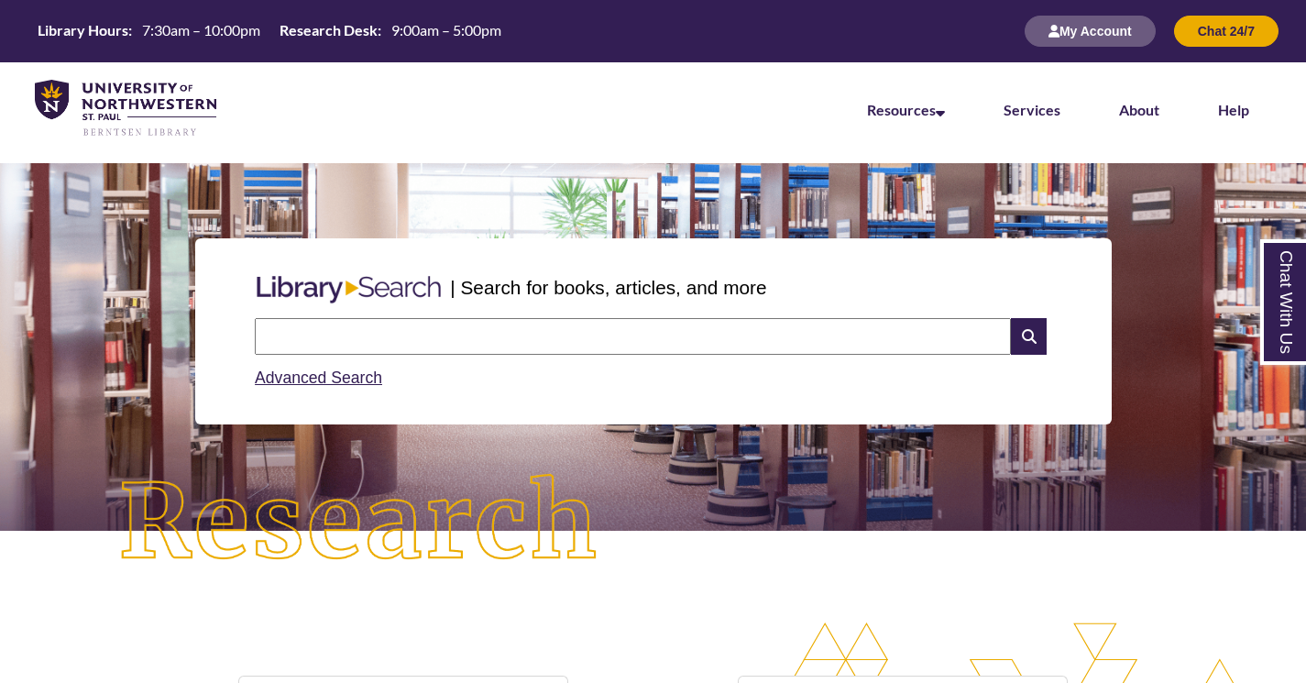
click at [782, 346] on input "text" at bounding box center [633, 336] width 756 height 37
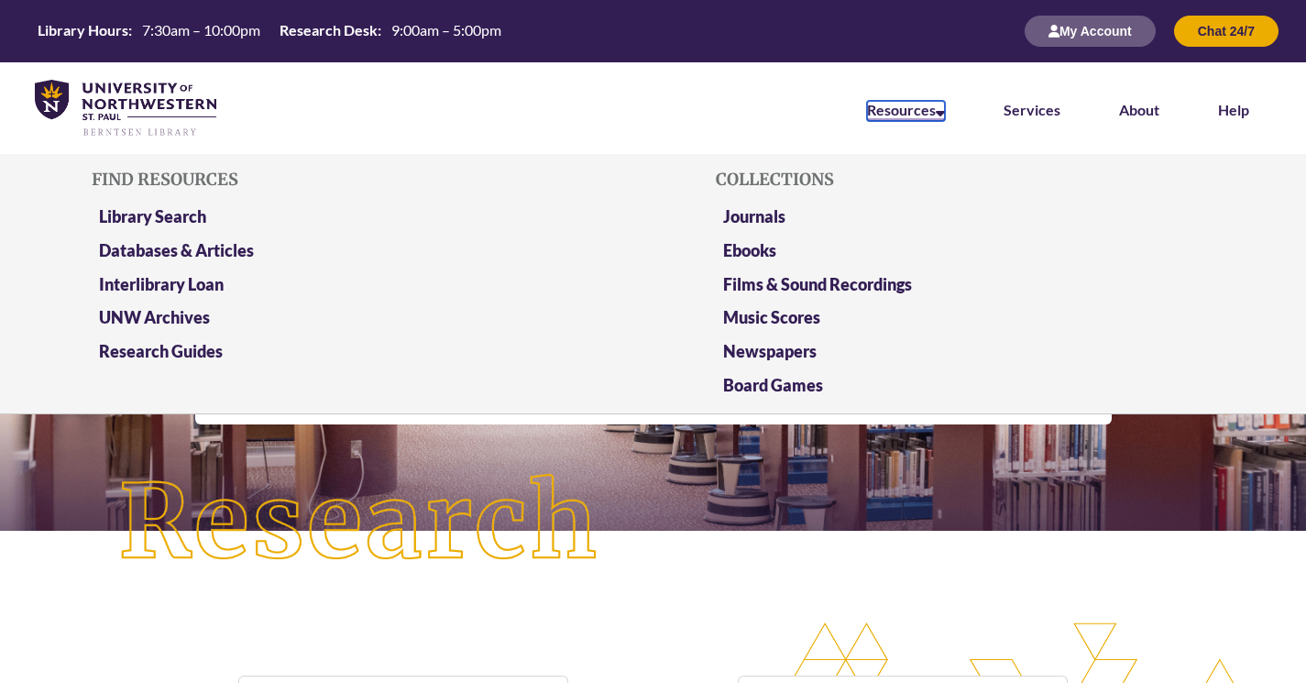
click at [930, 115] on link "Resources" at bounding box center [906, 111] width 78 height 20
click at [175, 246] on link "Databases & Articles" at bounding box center [176, 251] width 155 height 23
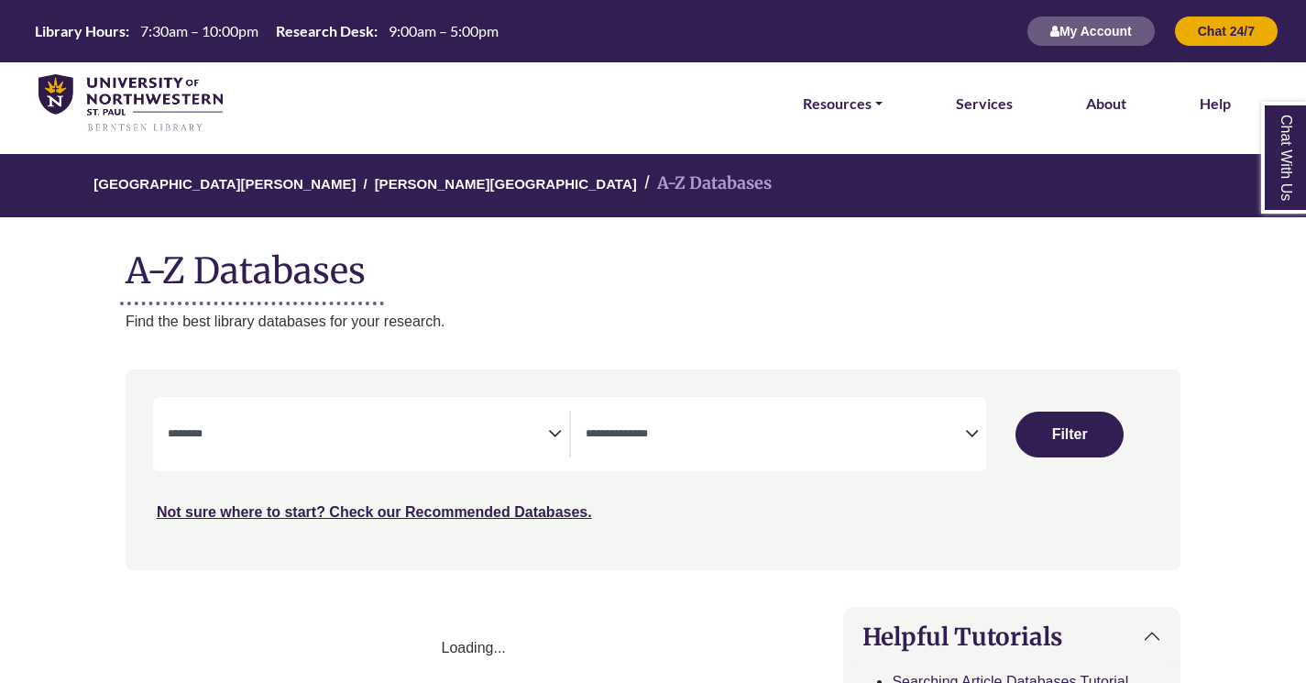
select select "Database Subject Filter"
select select "Database Types Filter"
select select "Database Subject Filter"
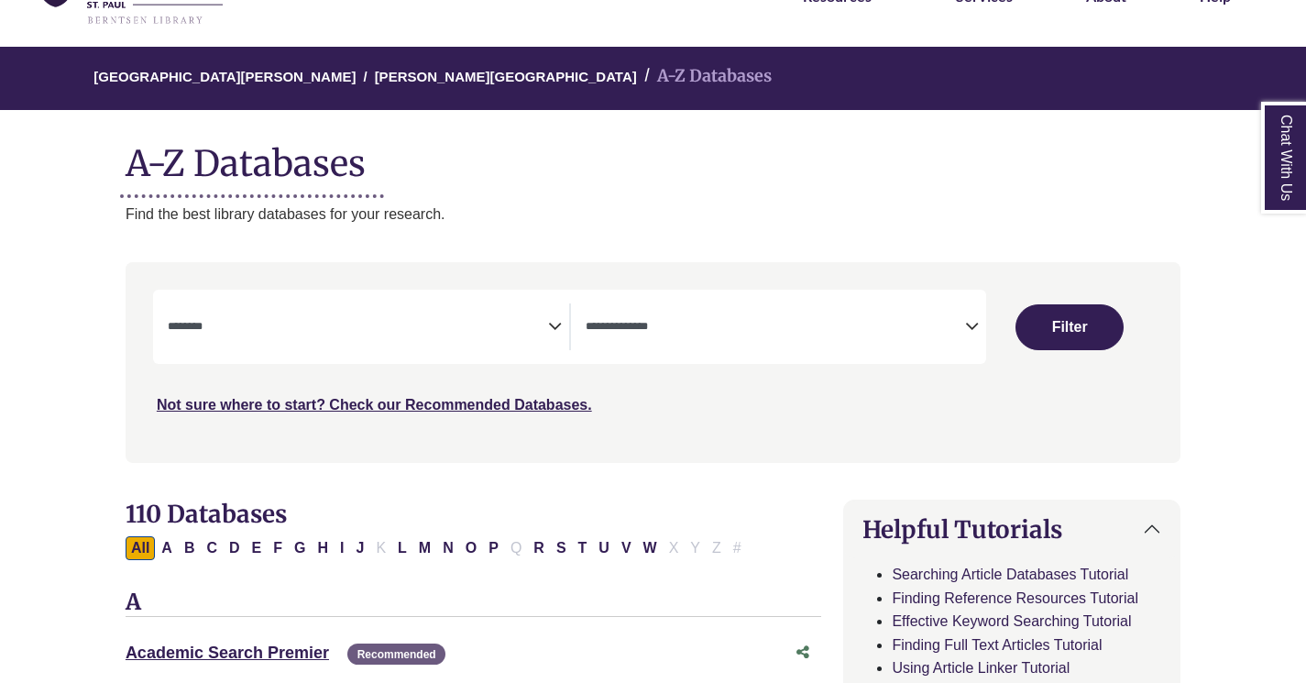
scroll to position [135, 0]
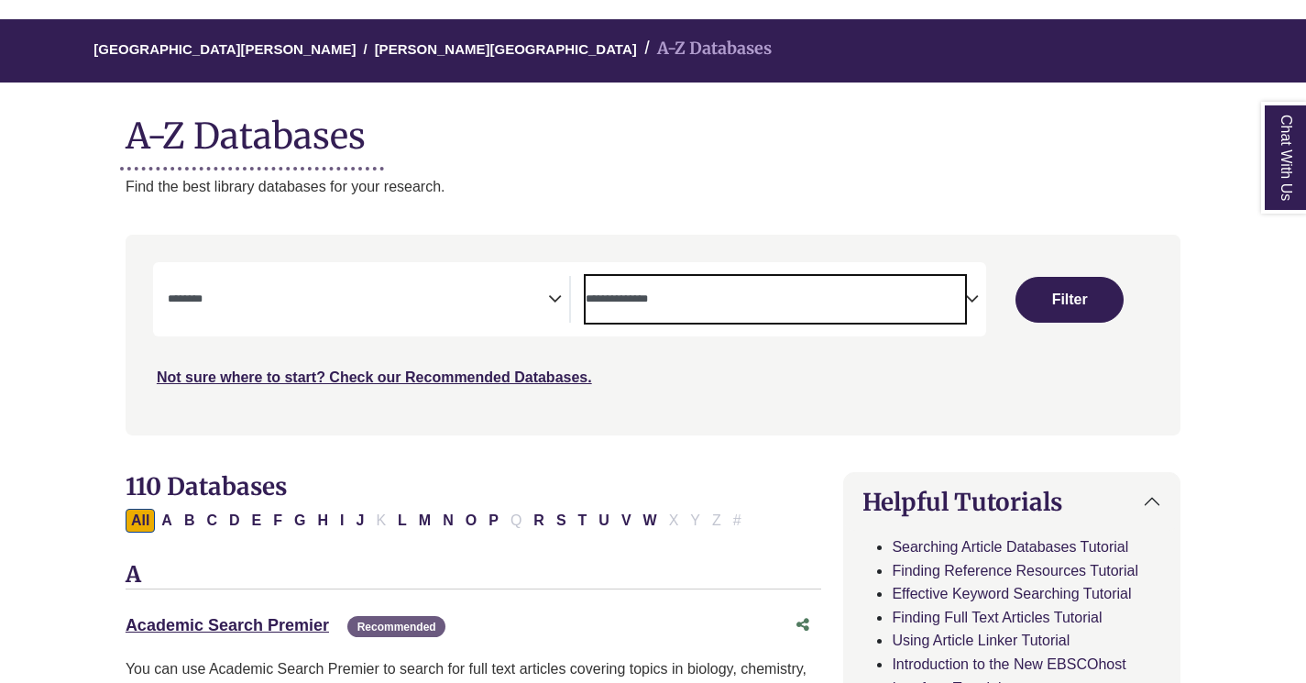
click at [704, 293] on textarea "Search" at bounding box center [776, 300] width 380 height 15
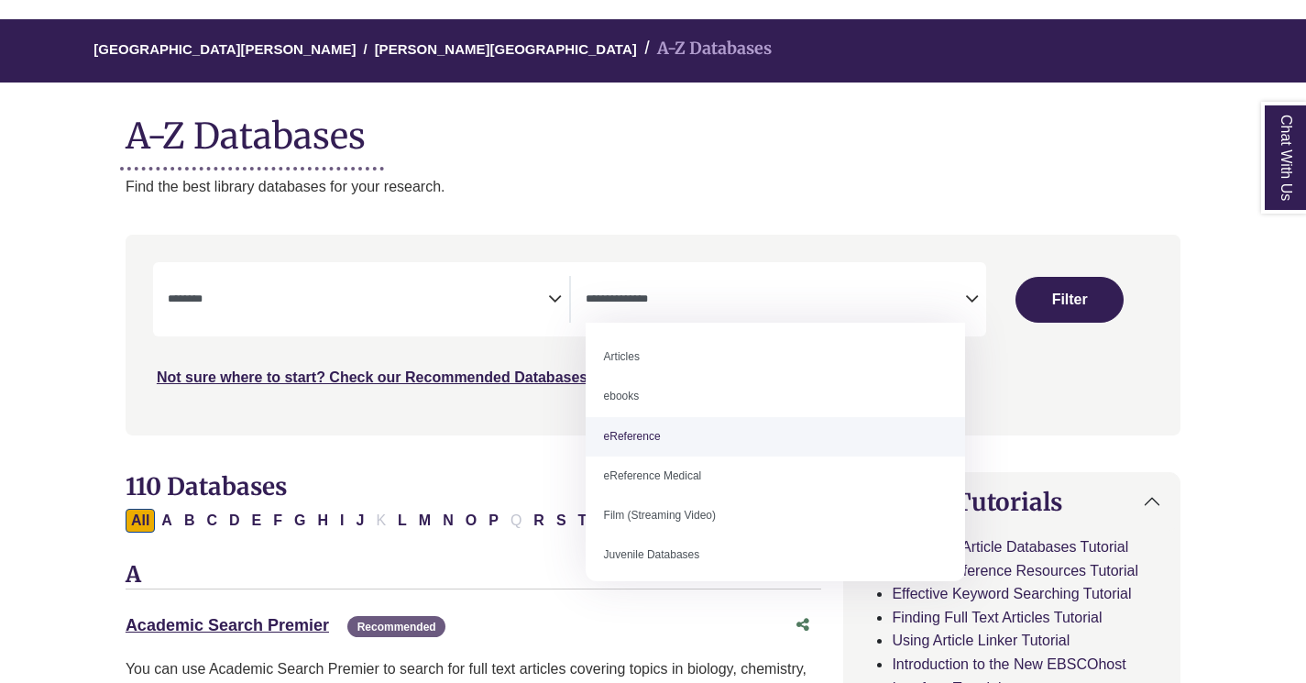
select select "*****"
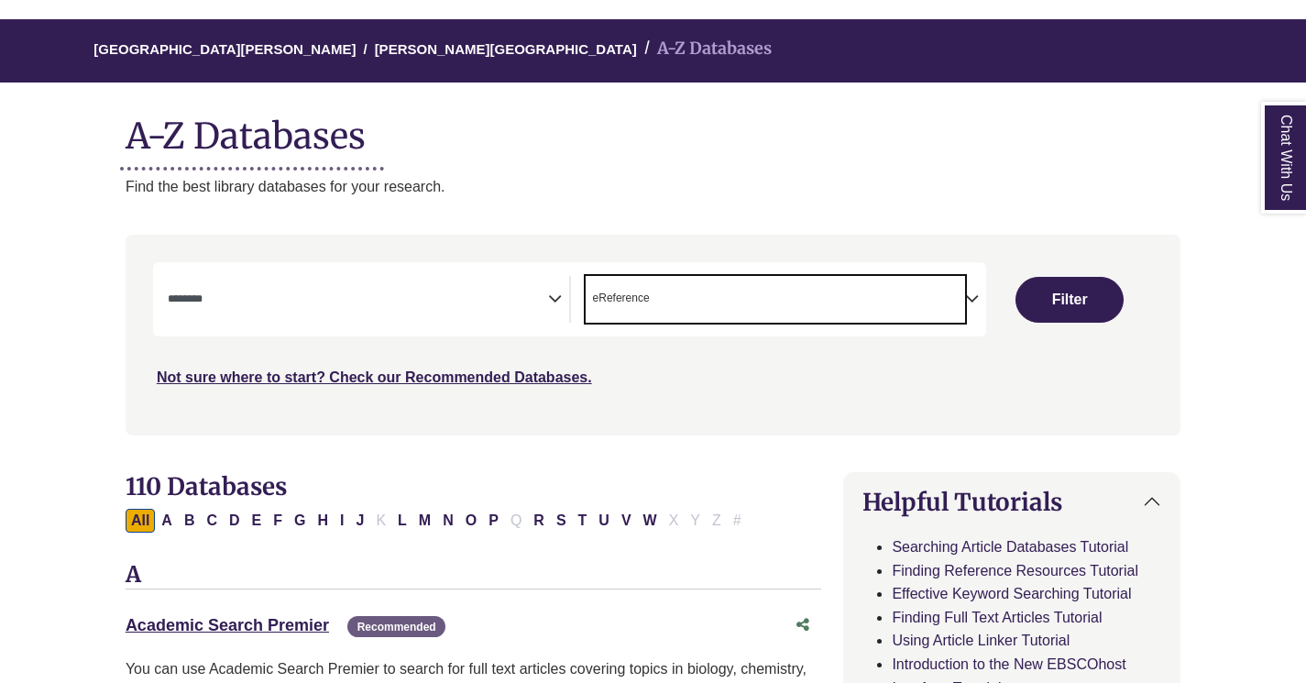
click at [528, 312] on span "Search filters" at bounding box center [358, 299] width 380 height 47
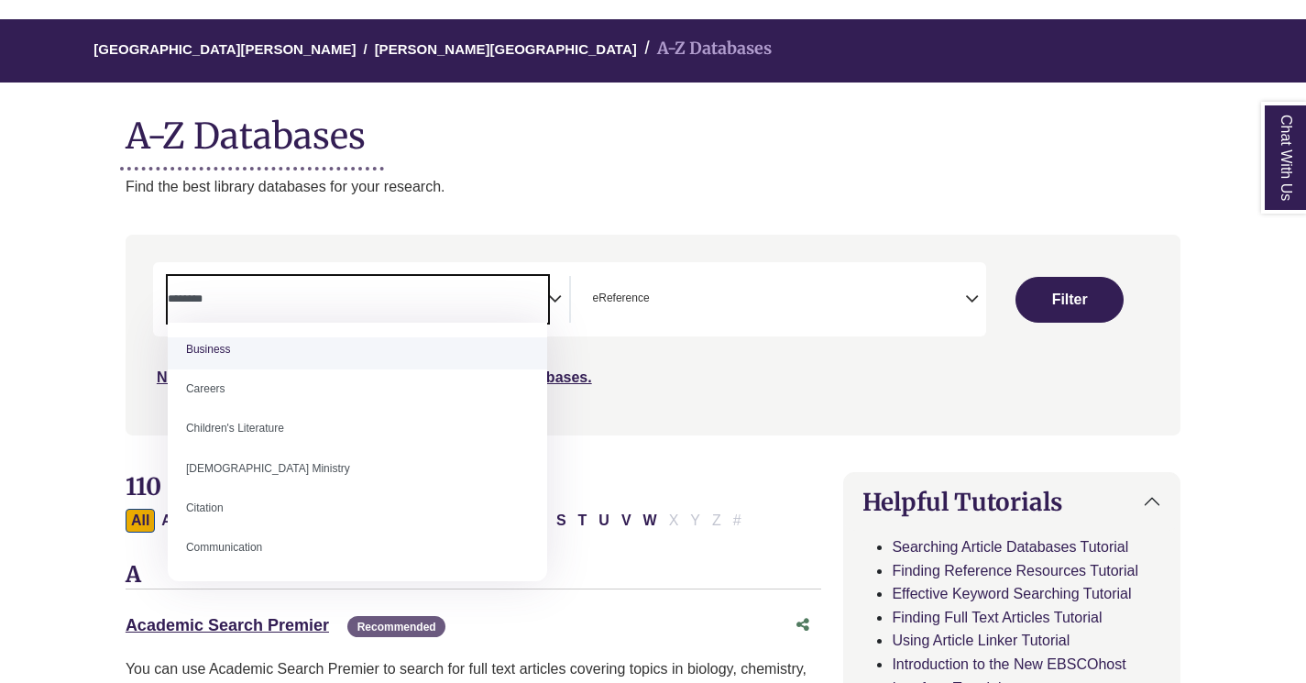
scroll to position [0, 0]
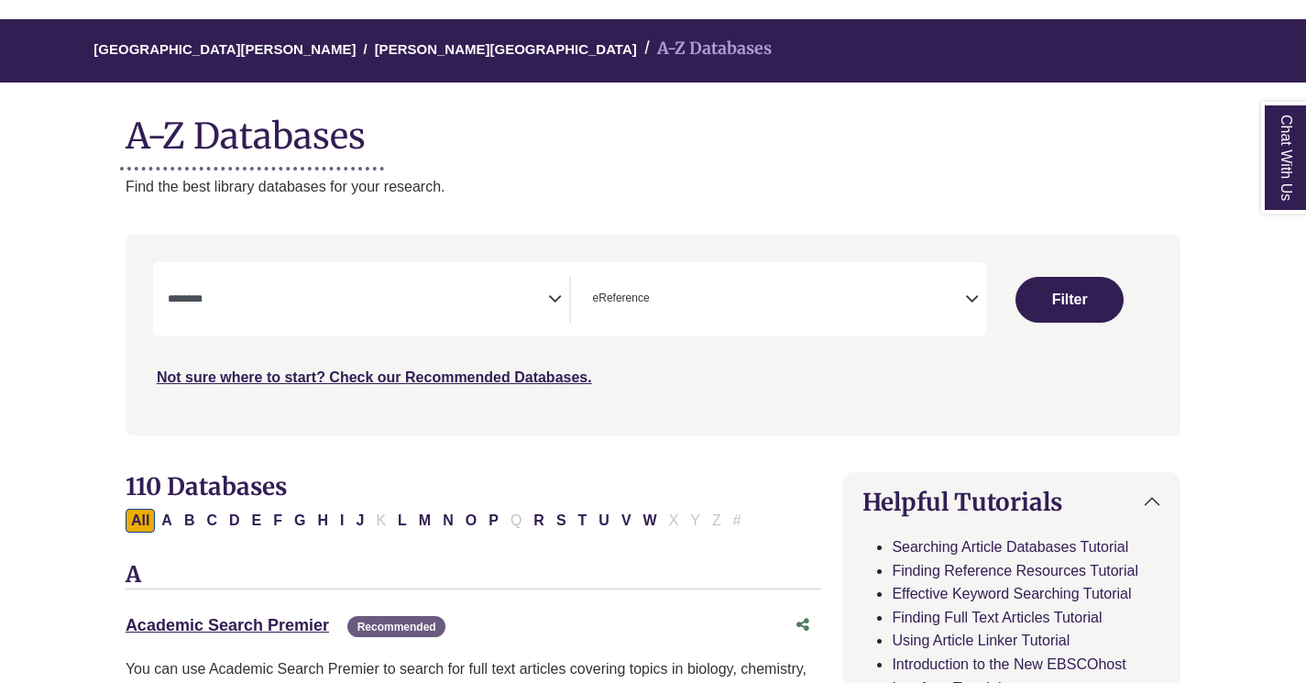
click at [1071, 304] on button "Filter" at bounding box center [1069, 300] width 108 height 46
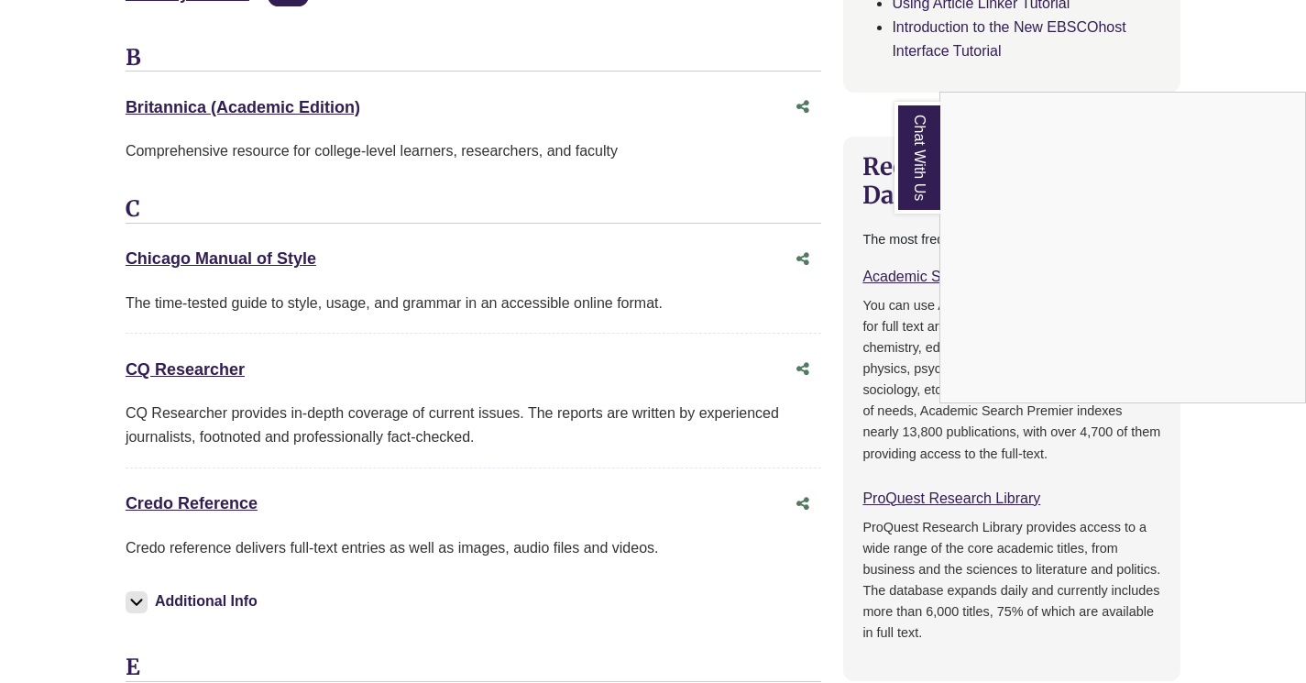
scroll to position [810, 0]
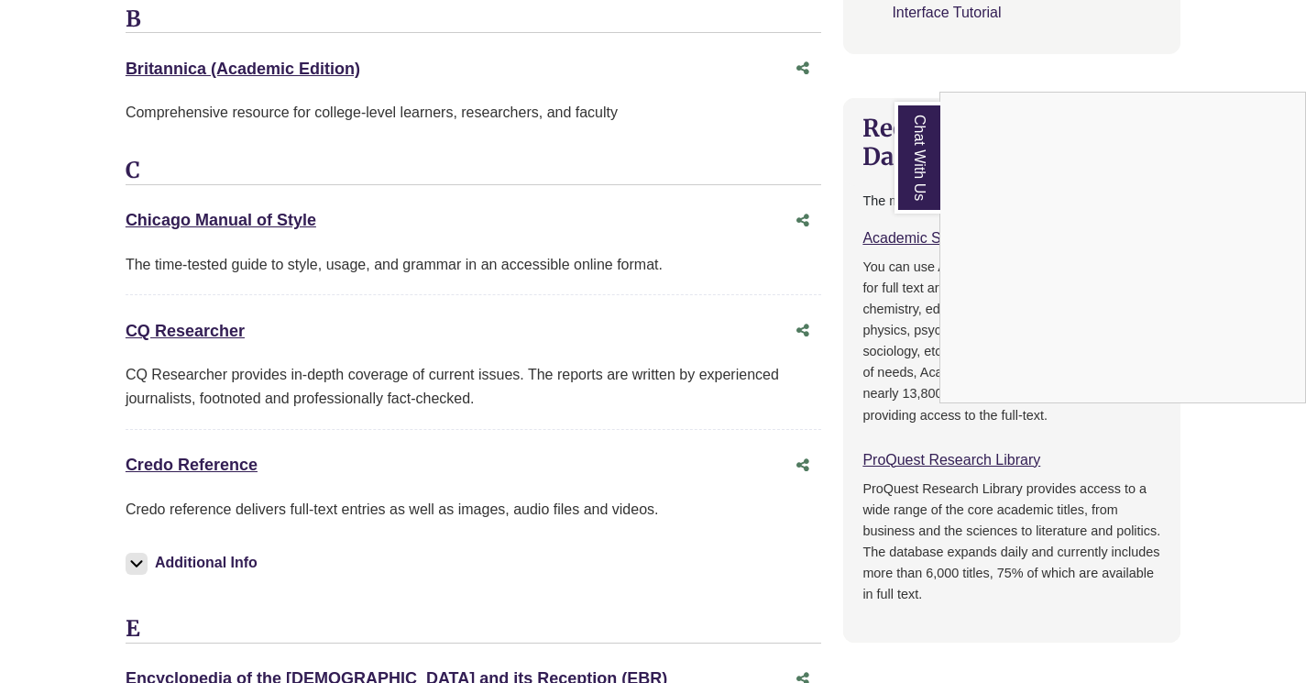
click at [215, 477] on div "Chat With Us" at bounding box center [653, 341] width 1306 height 683
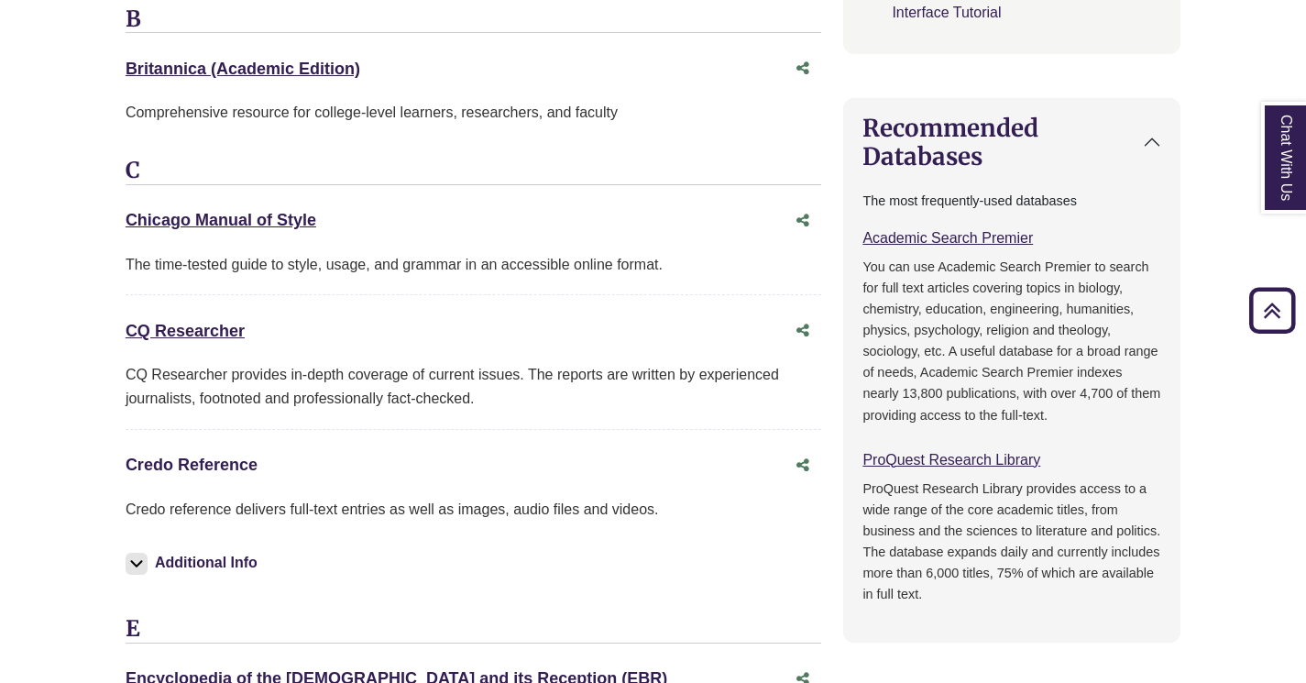
click at [216, 468] on link "Credo Reference This link opens in a new window" at bounding box center [192, 464] width 132 height 18
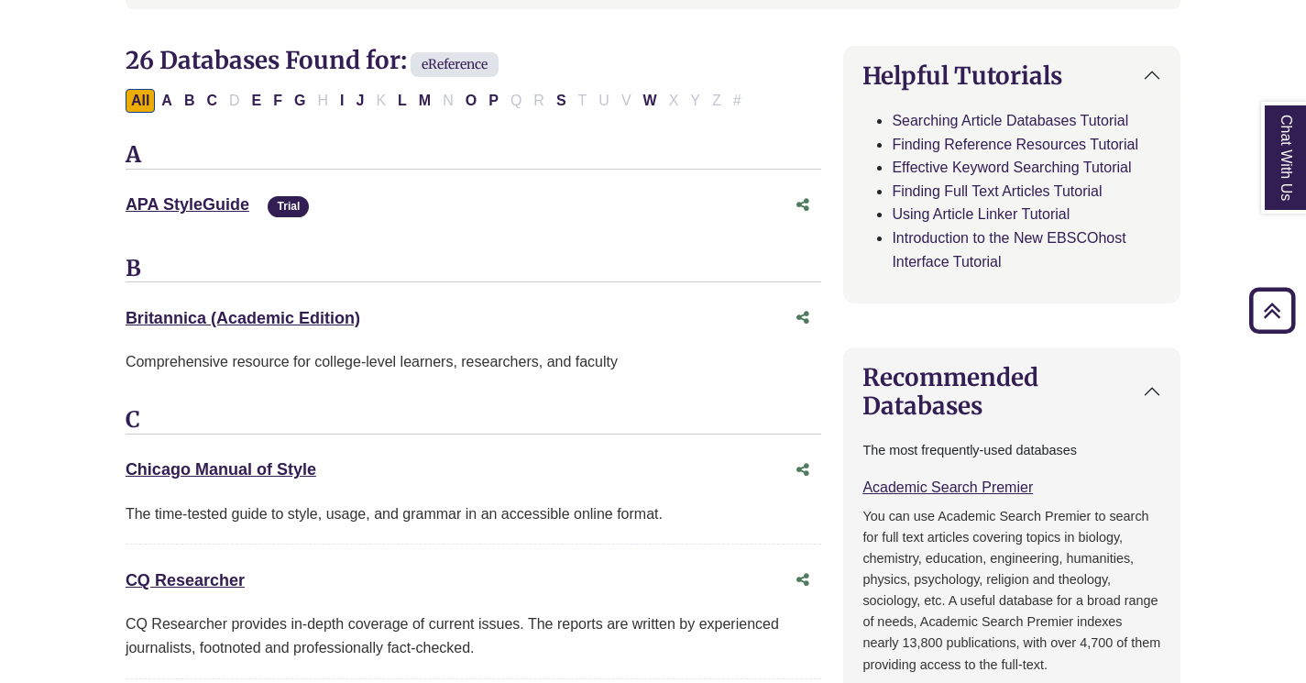
scroll to position [598, 0]
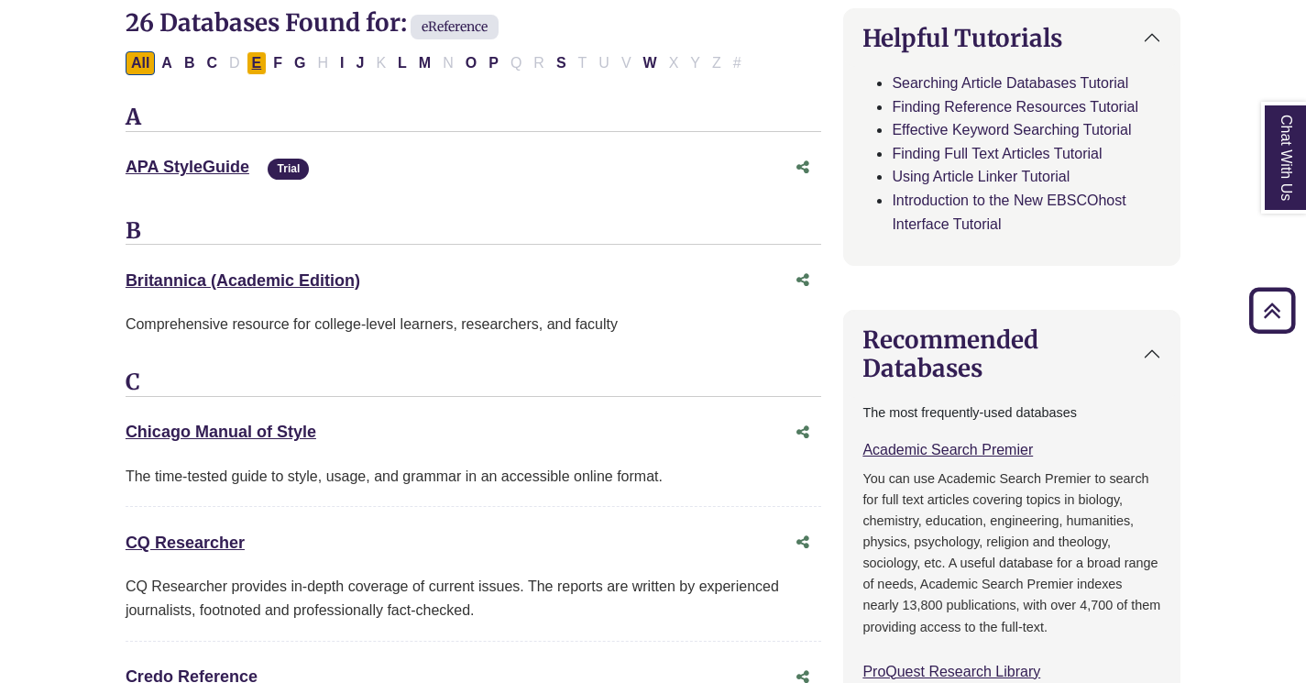
click at [260, 64] on button "E" at bounding box center [257, 63] width 21 height 24
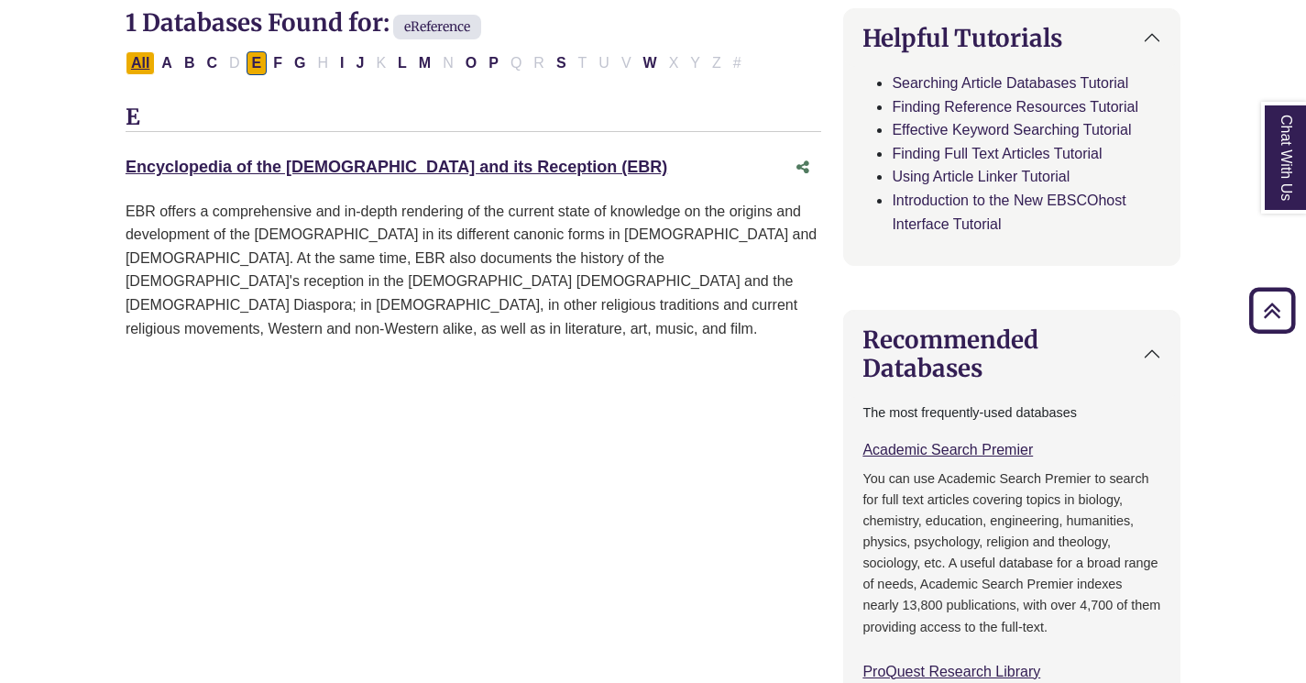
click at [137, 60] on button "All" at bounding box center [140, 63] width 29 height 24
select select "Database Subject Filter"
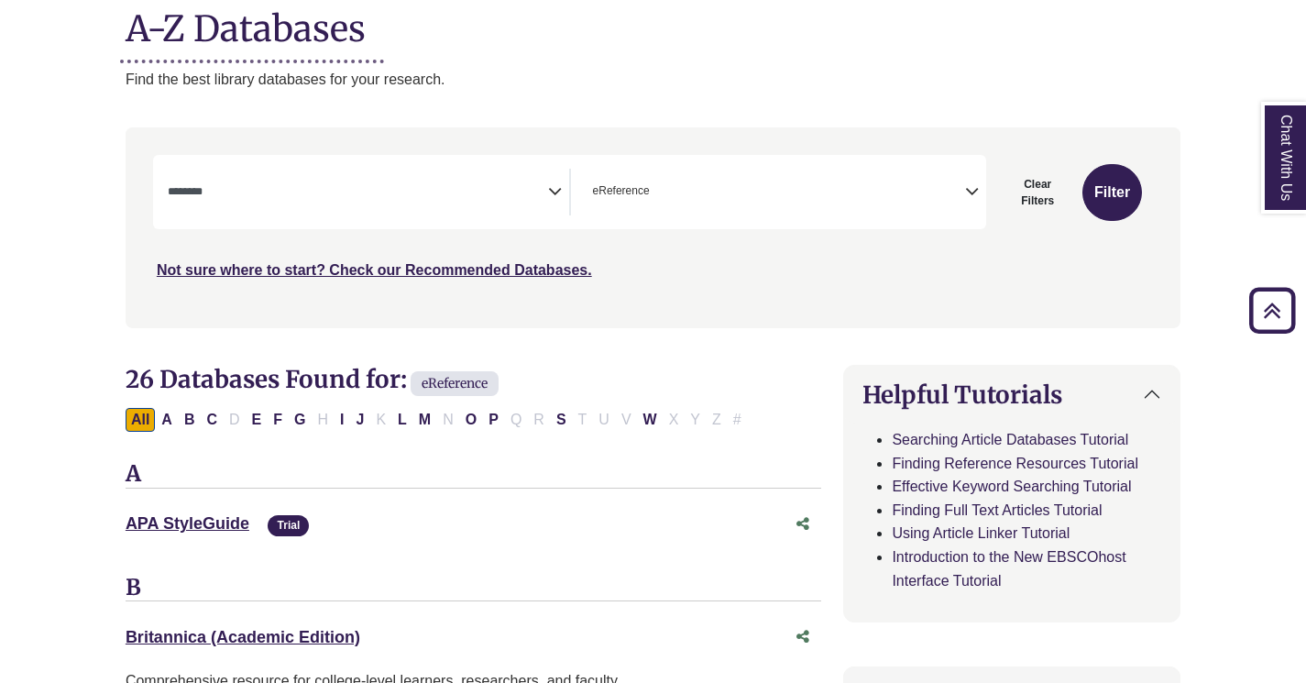
scroll to position [81, 0]
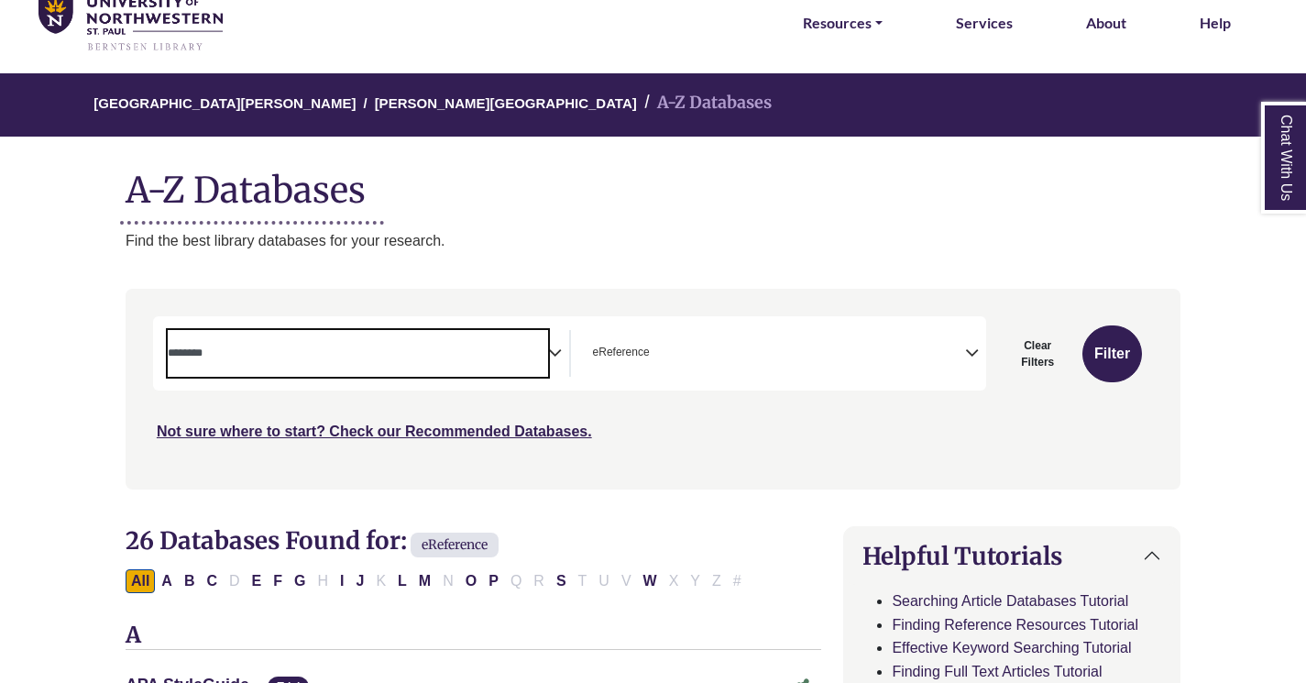
click at [256, 356] on textarea "Search" at bounding box center [358, 354] width 380 height 15
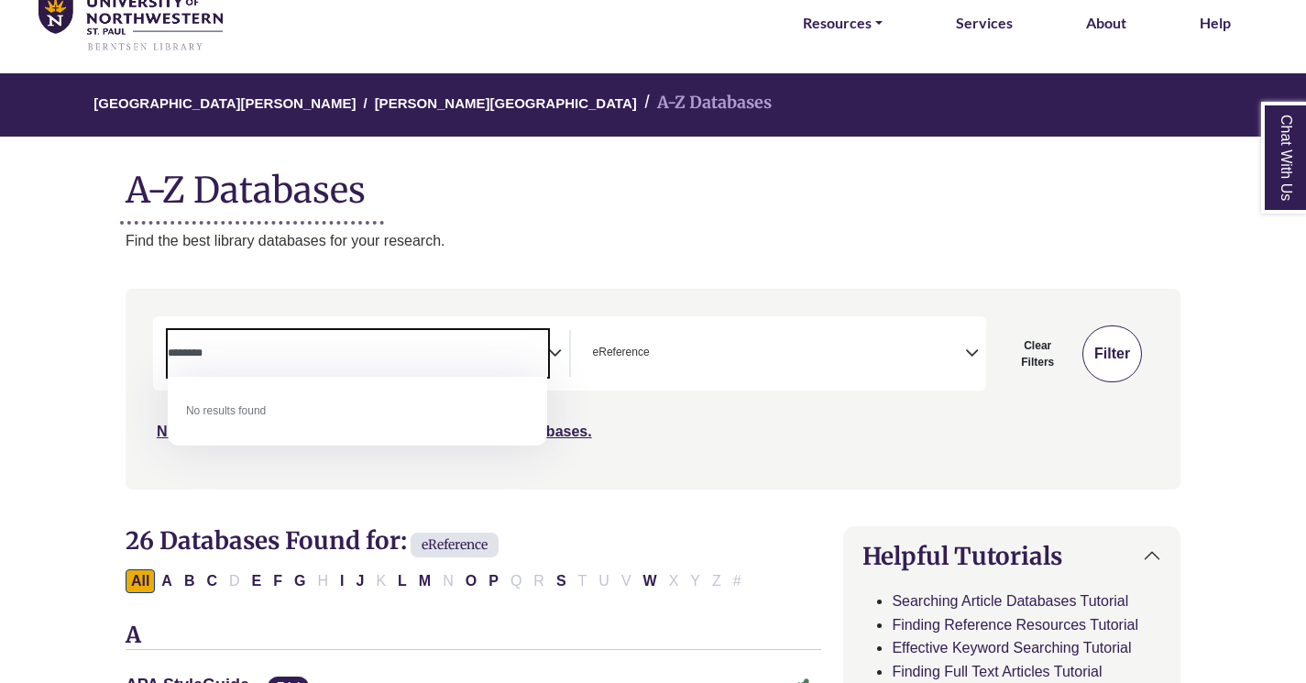
type textarea "********"
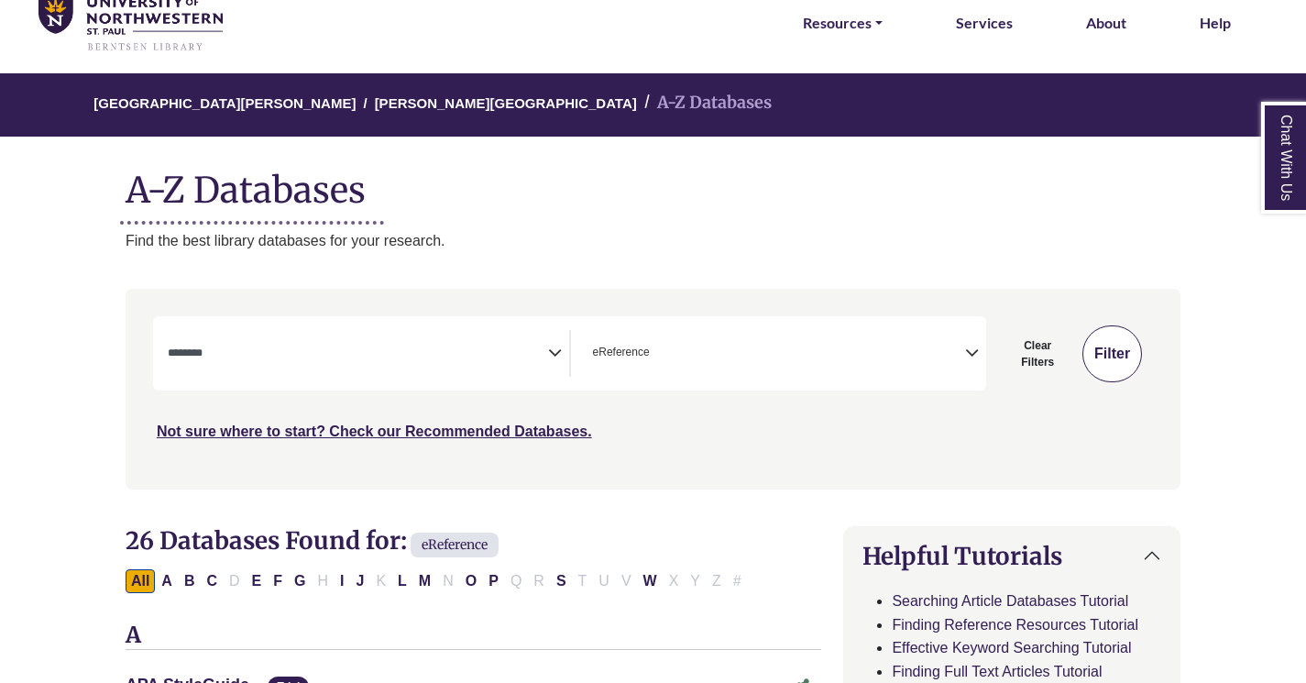
click at [1122, 358] on button "Filter" at bounding box center [1112, 353] width 60 height 57
select select "Database Subject Filter"
click at [527, 367] on span "Search filters" at bounding box center [358, 353] width 380 height 47
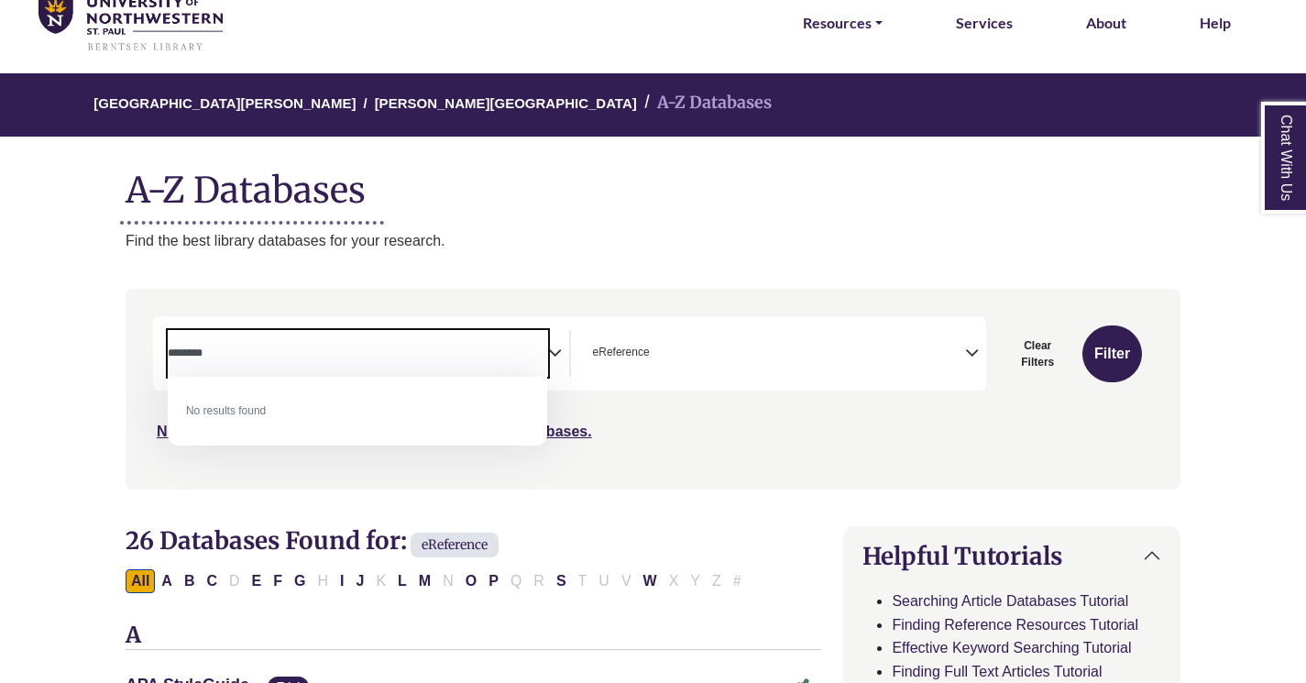
type textarea "********"
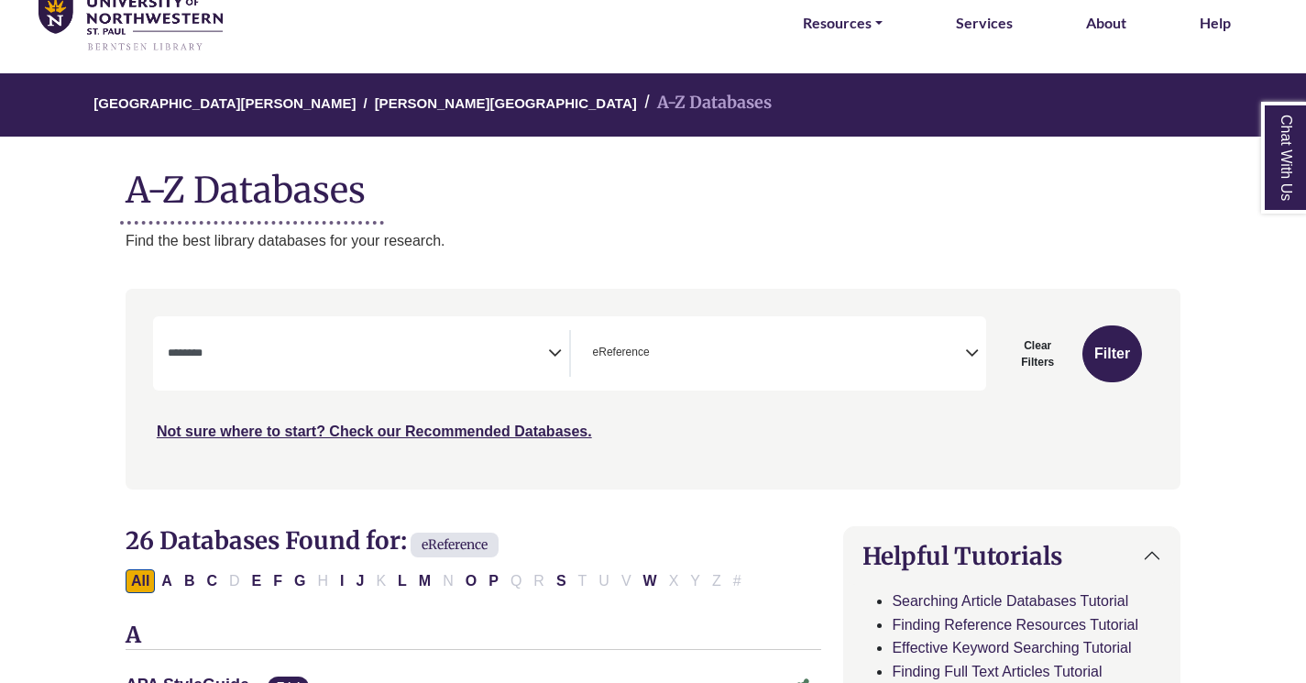
click at [652, 409] on div "Not sure where to start? Check our Recommended Databases." at bounding box center [528, 424] width 750 height 38
click at [543, 364] on span "Search filters" at bounding box center [358, 353] width 380 height 47
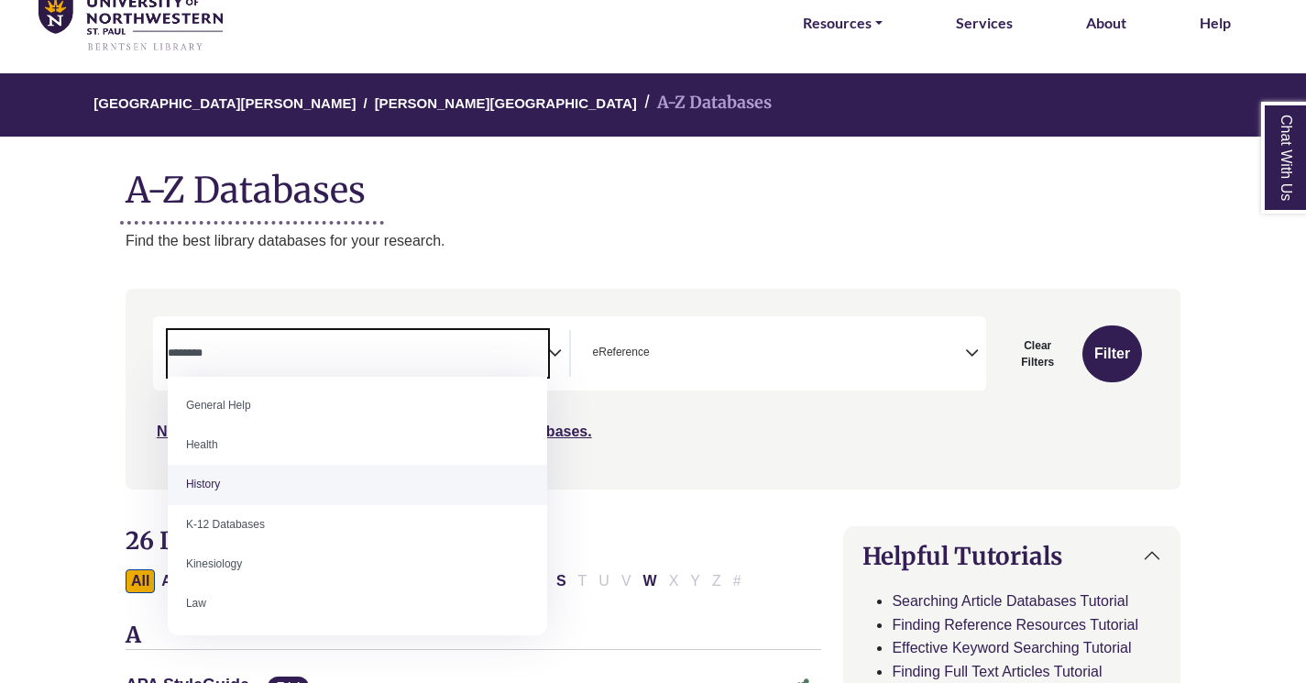
scroll to position [794, 0]
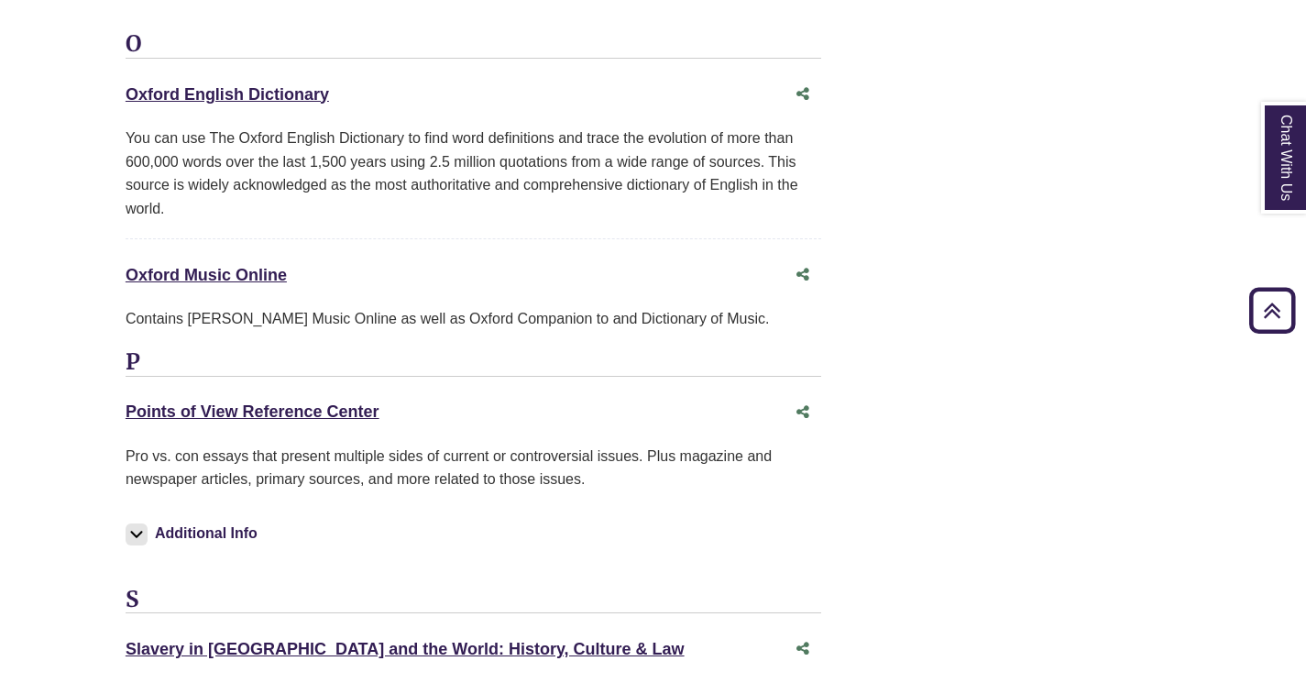
scroll to position [3478, 0]
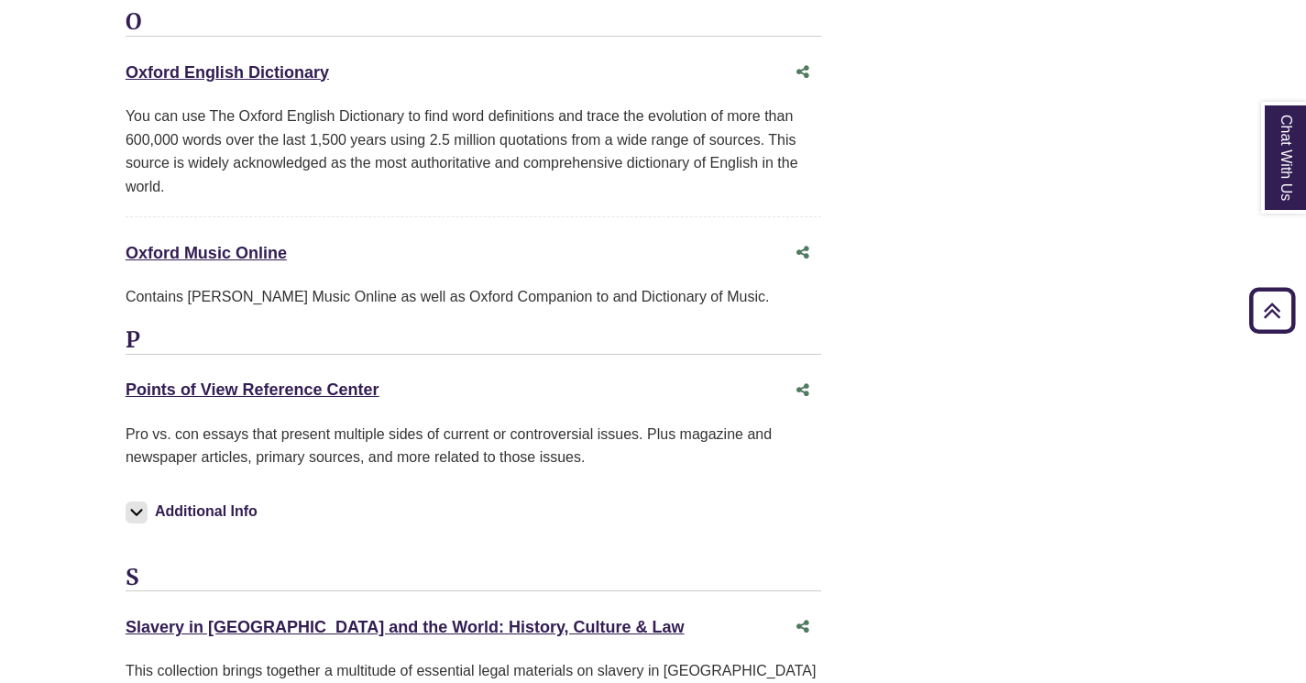
click at [311, 377] on div "Points of View Reference Center This link opens in a new window" at bounding box center [456, 390] width 660 height 27
click at [308, 380] on link "Points of View Reference Center This link opens in a new window" at bounding box center [253, 389] width 254 height 18
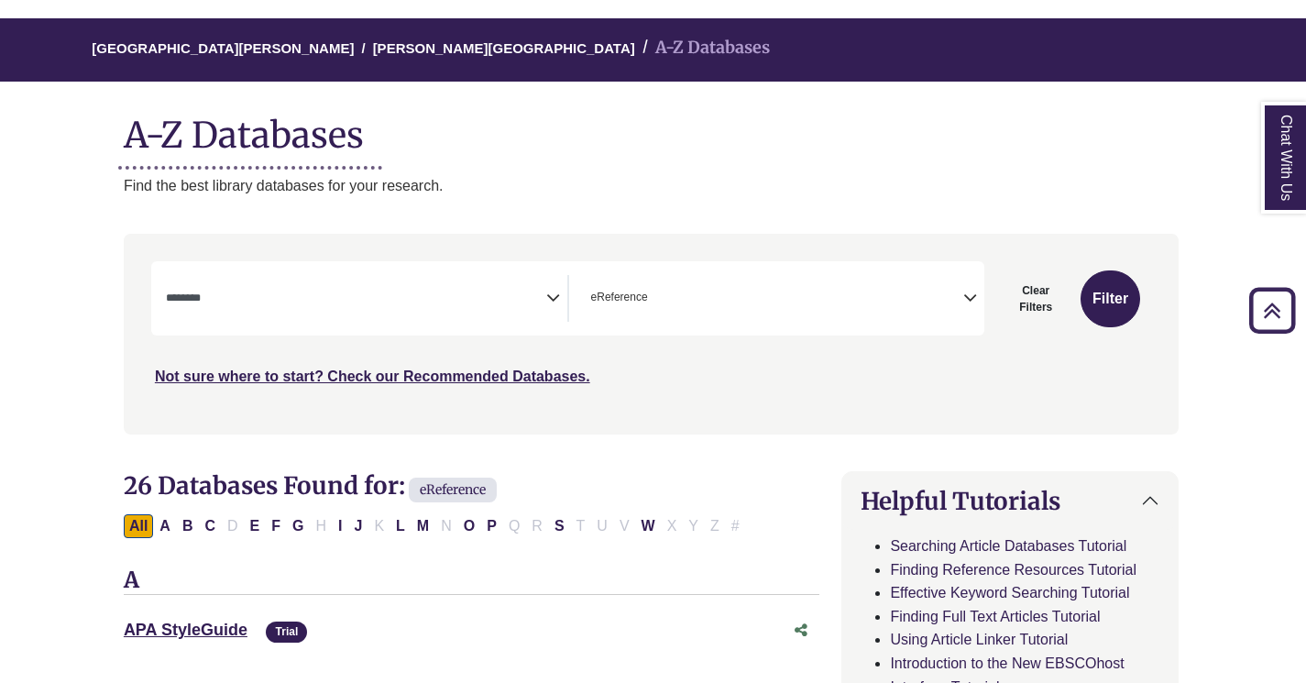
scroll to position [0, 2]
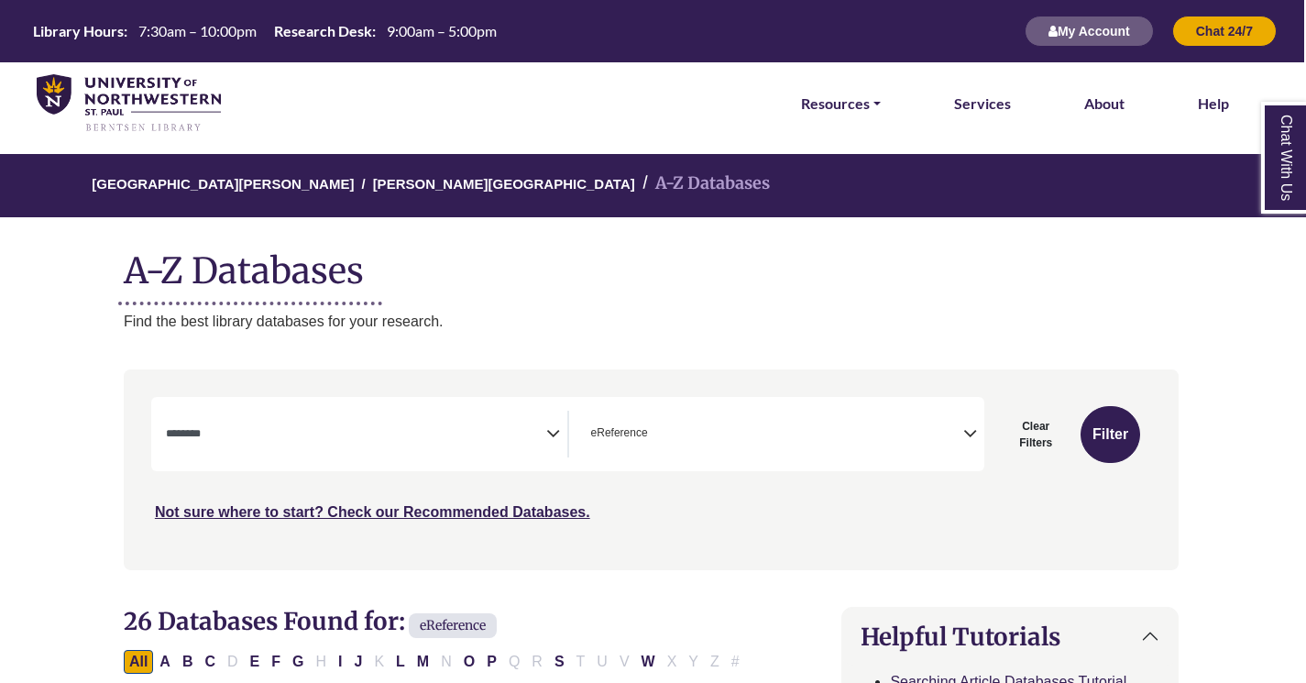
click at [346, 453] on span "Search filters" at bounding box center [356, 434] width 380 height 47
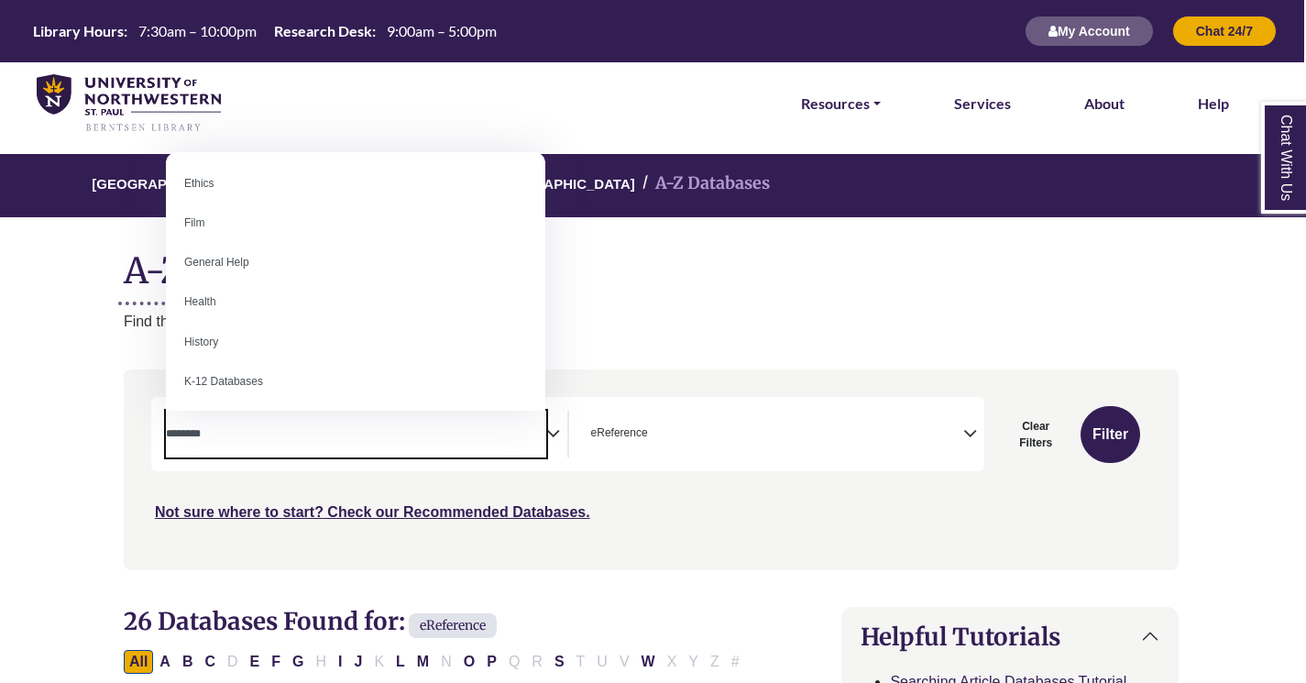
scroll to position [715, 0]
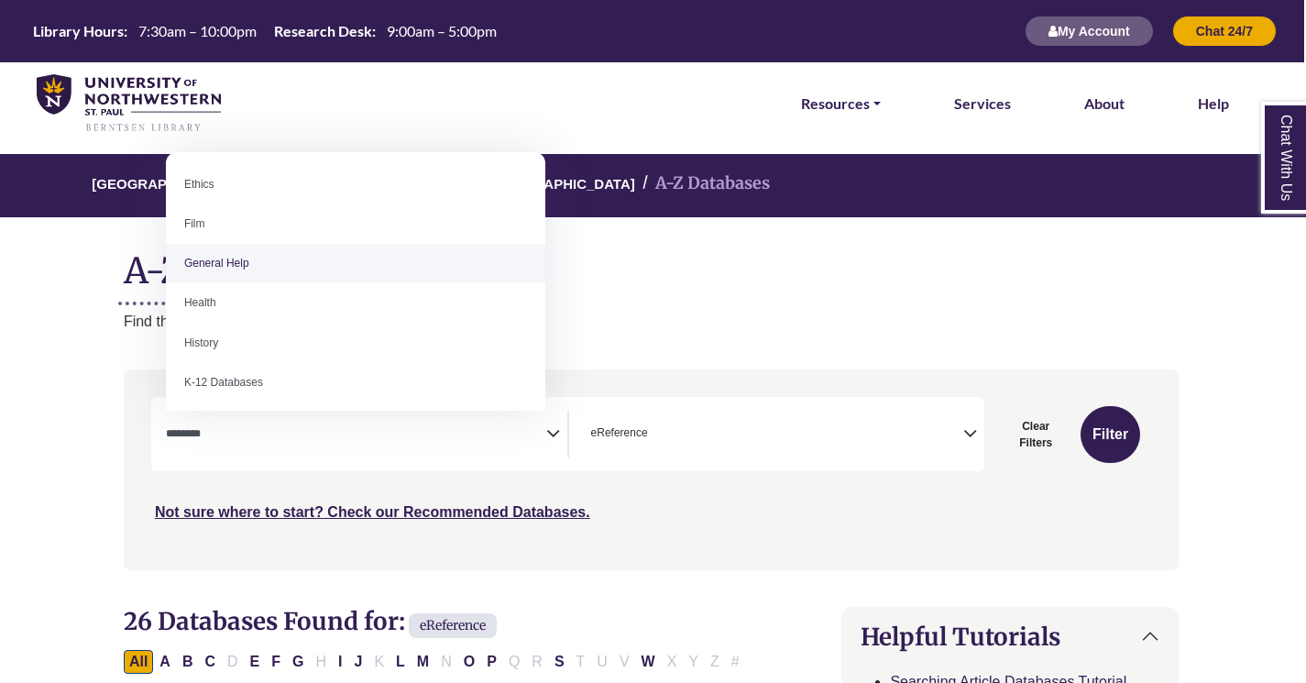
select select "*****"
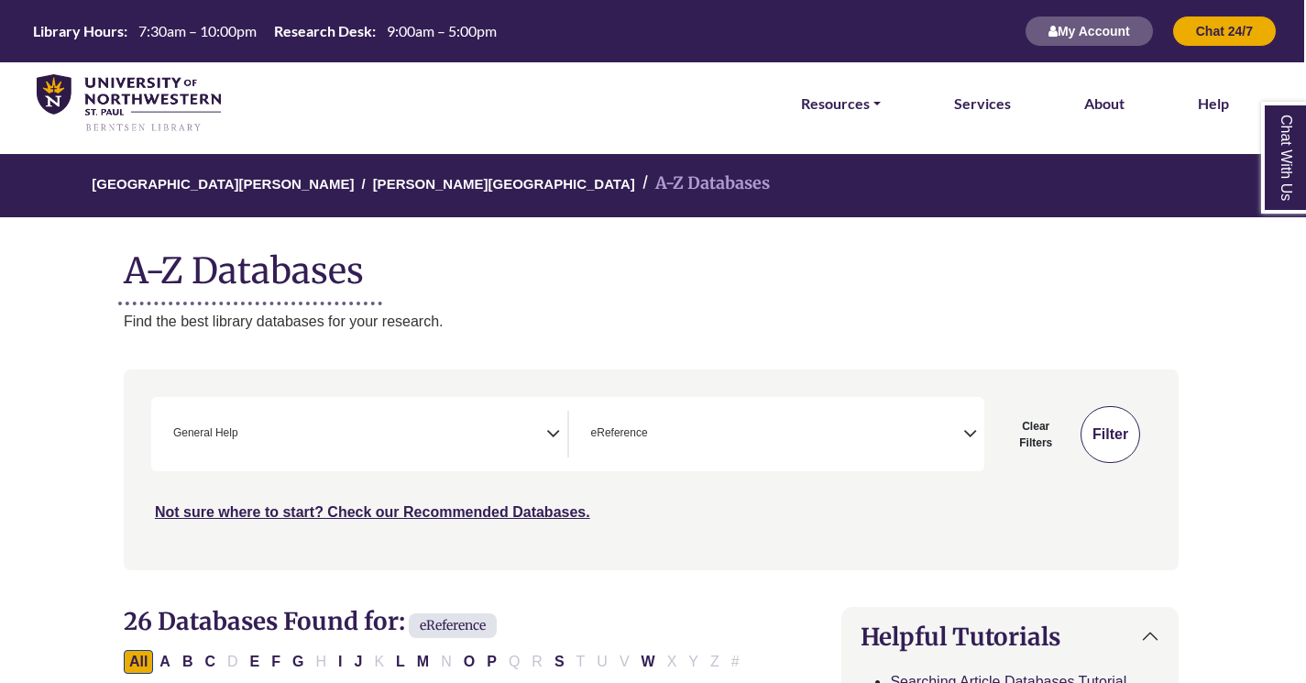
click at [1129, 431] on button "Filter" at bounding box center [1110, 434] width 60 height 57
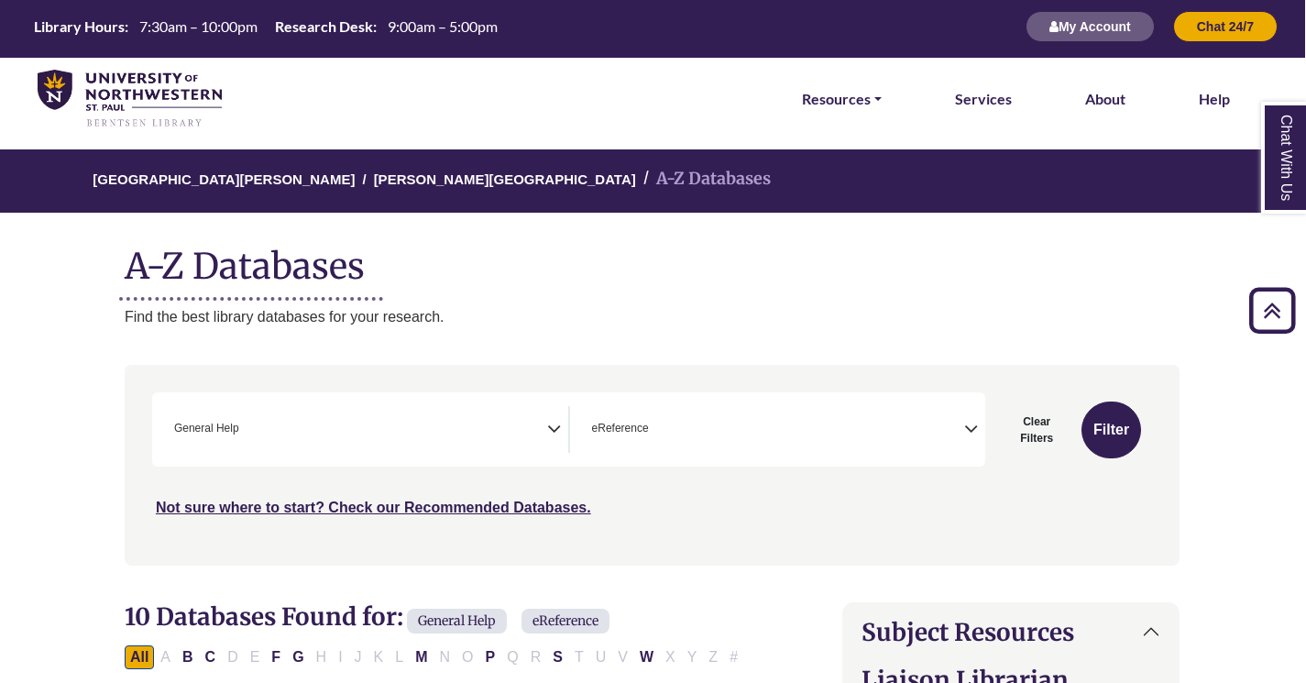
scroll to position [0, 1]
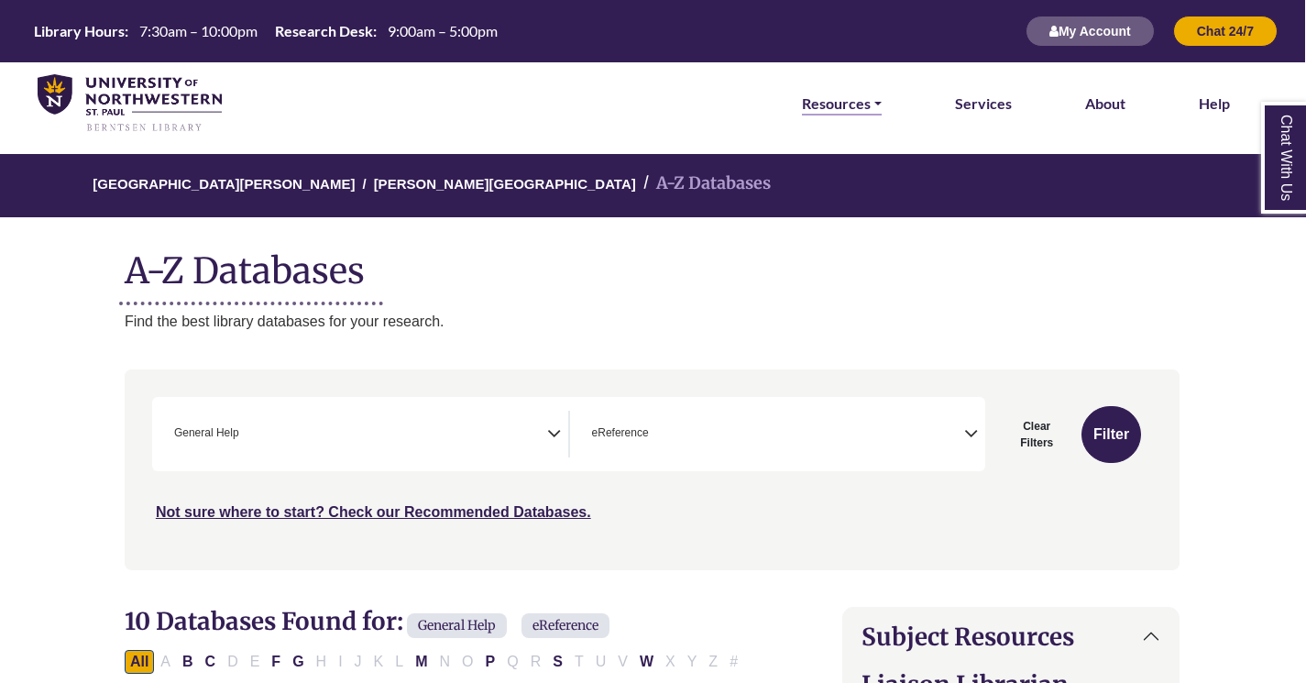
click at [837, 112] on link "Resources" at bounding box center [842, 104] width 80 height 24
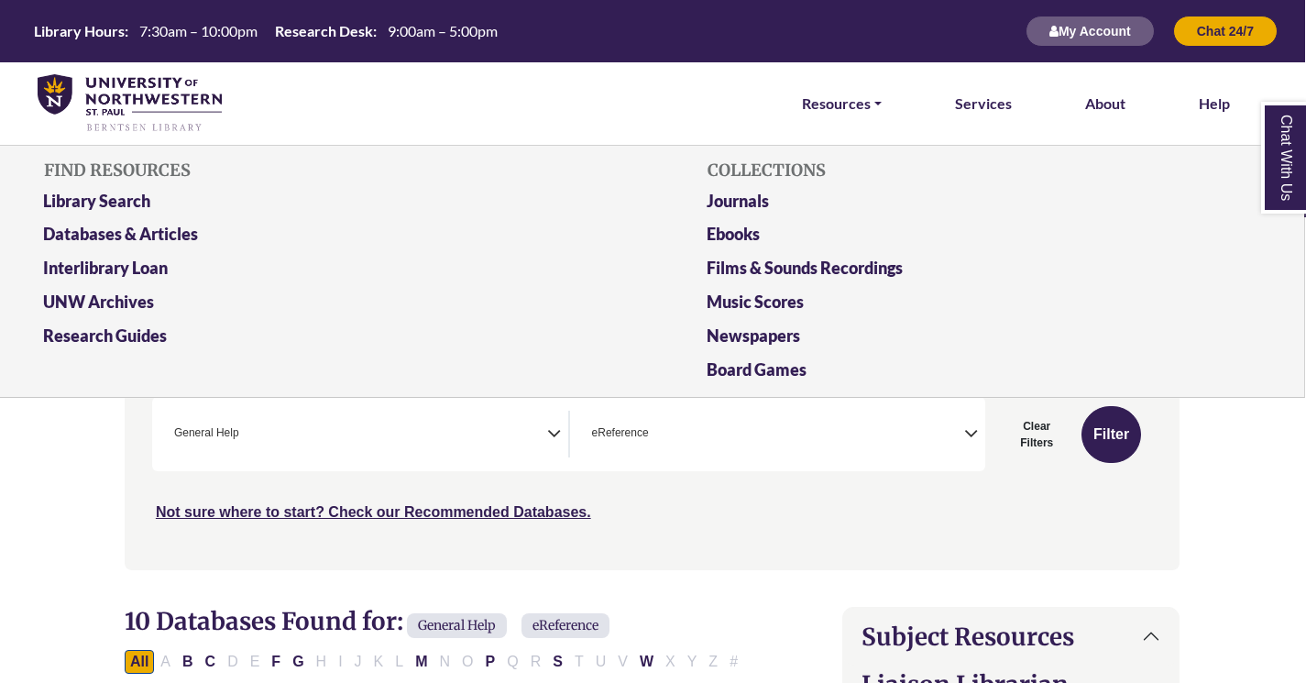
click at [175, 100] on img at bounding box center [130, 103] width 184 height 59
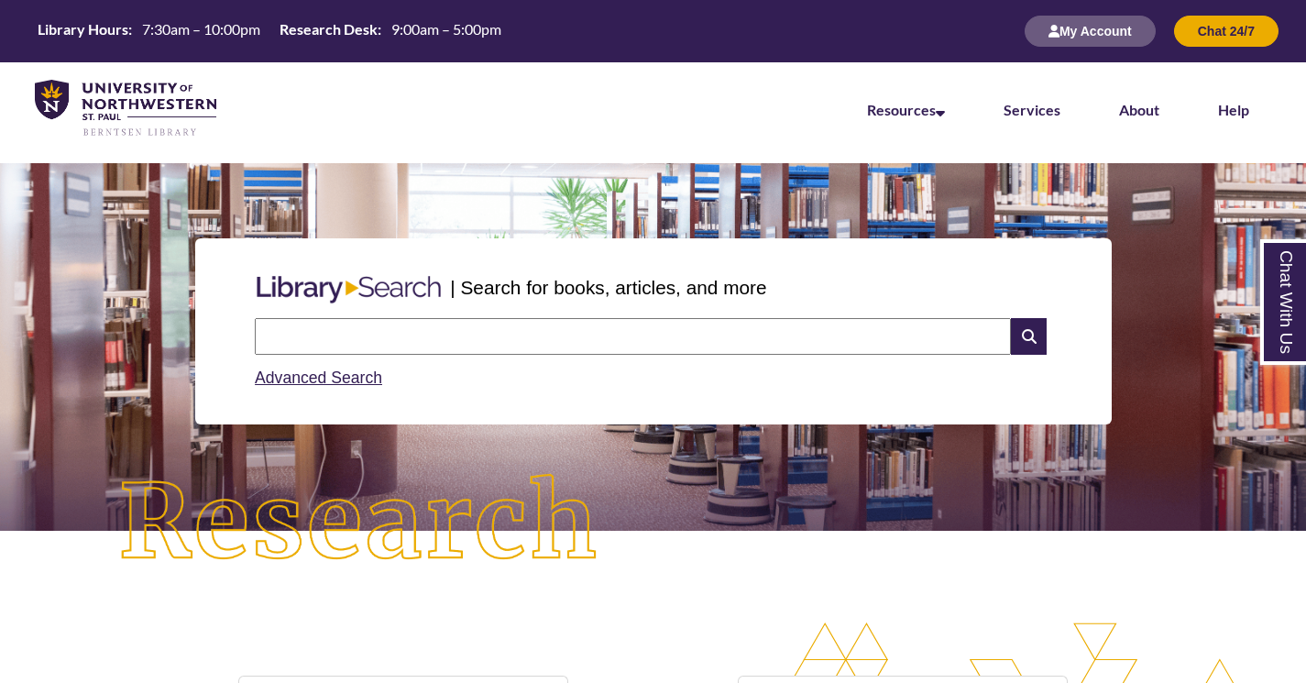
click at [400, 343] on input "text" at bounding box center [633, 336] width 756 height 37
type input "*"
type input "**********"
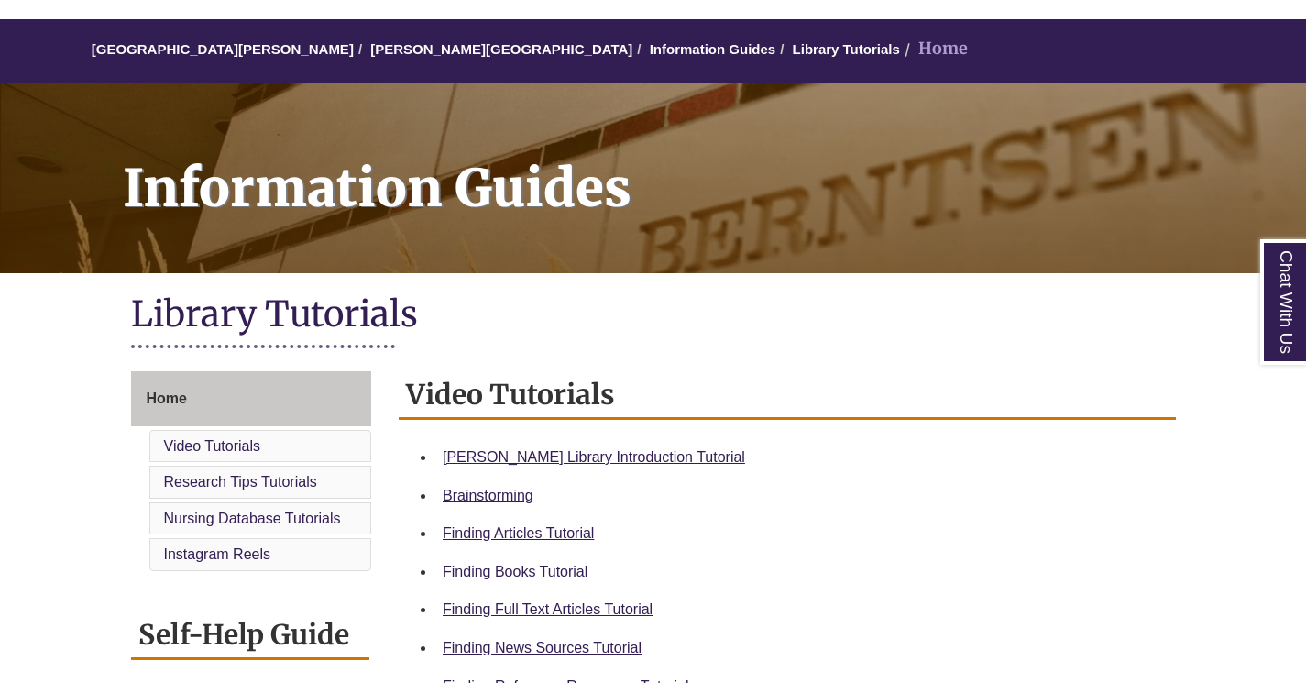
scroll to position [162, 0]
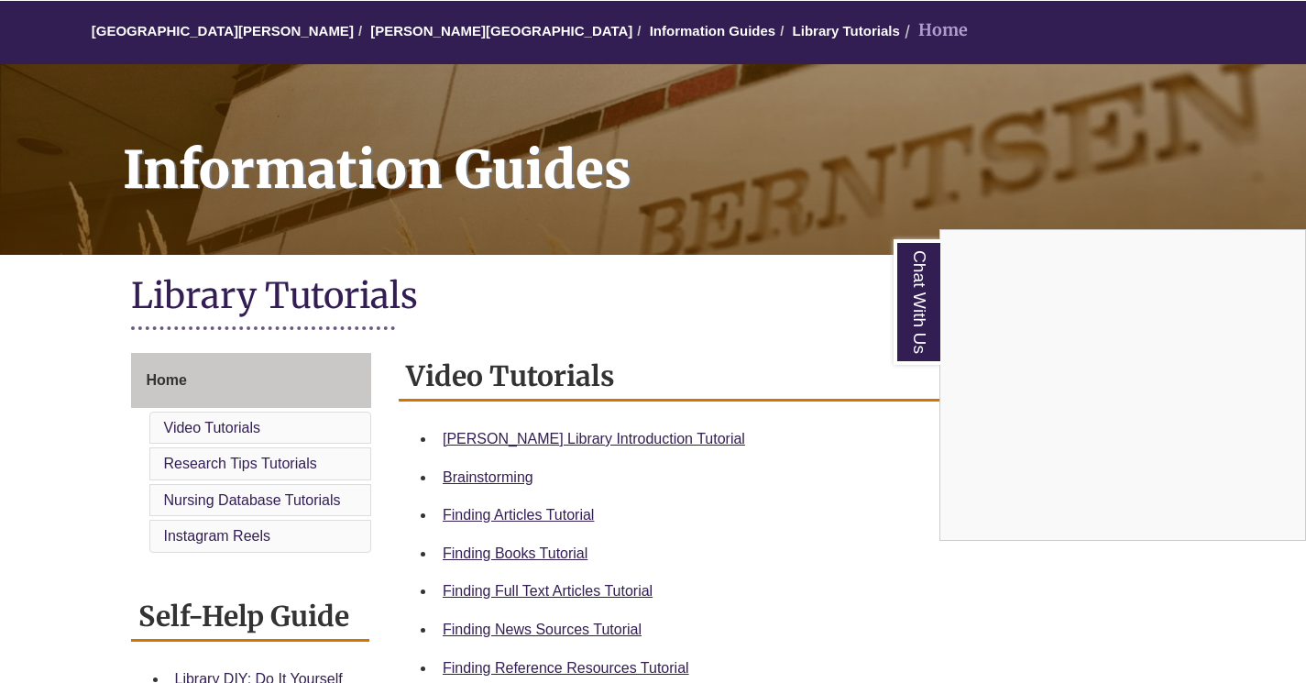
click at [583, 444] on div "Chat With Us" at bounding box center [653, 341] width 1306 height 683
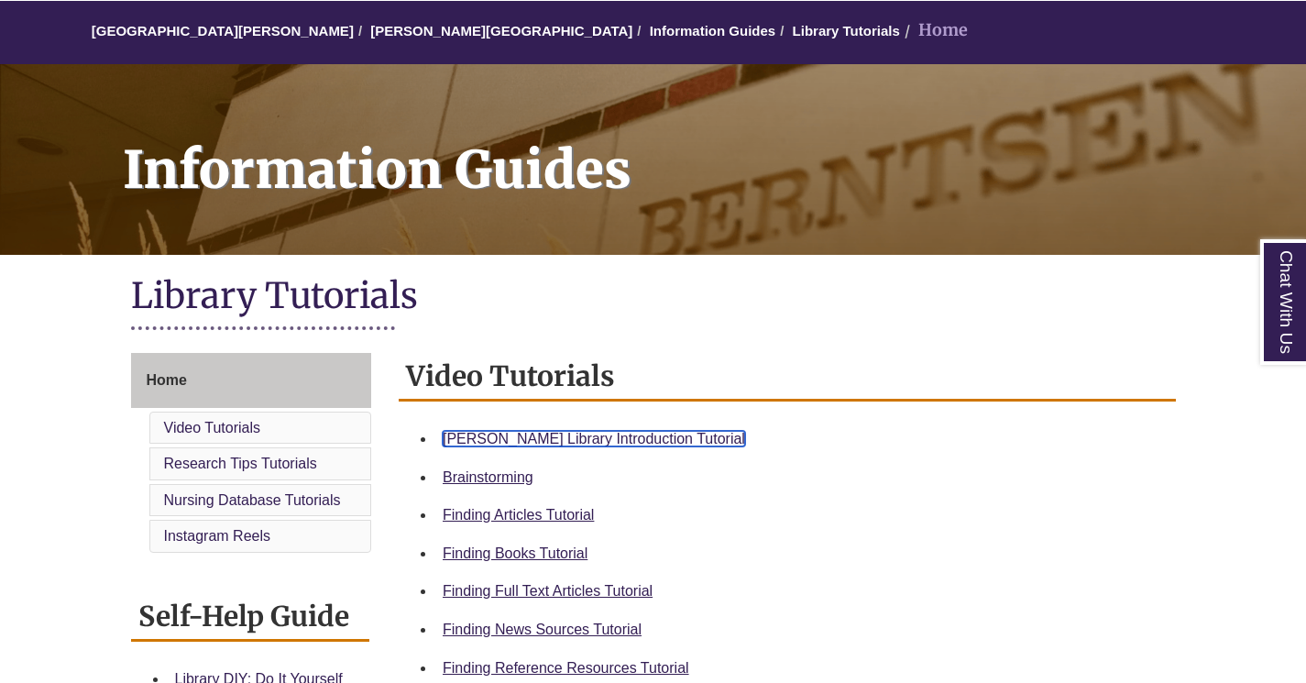
click at [553, 440] on link "Berntsen Library Introduction Tutorial" at bounding box center [594, 439] width 302 height 16
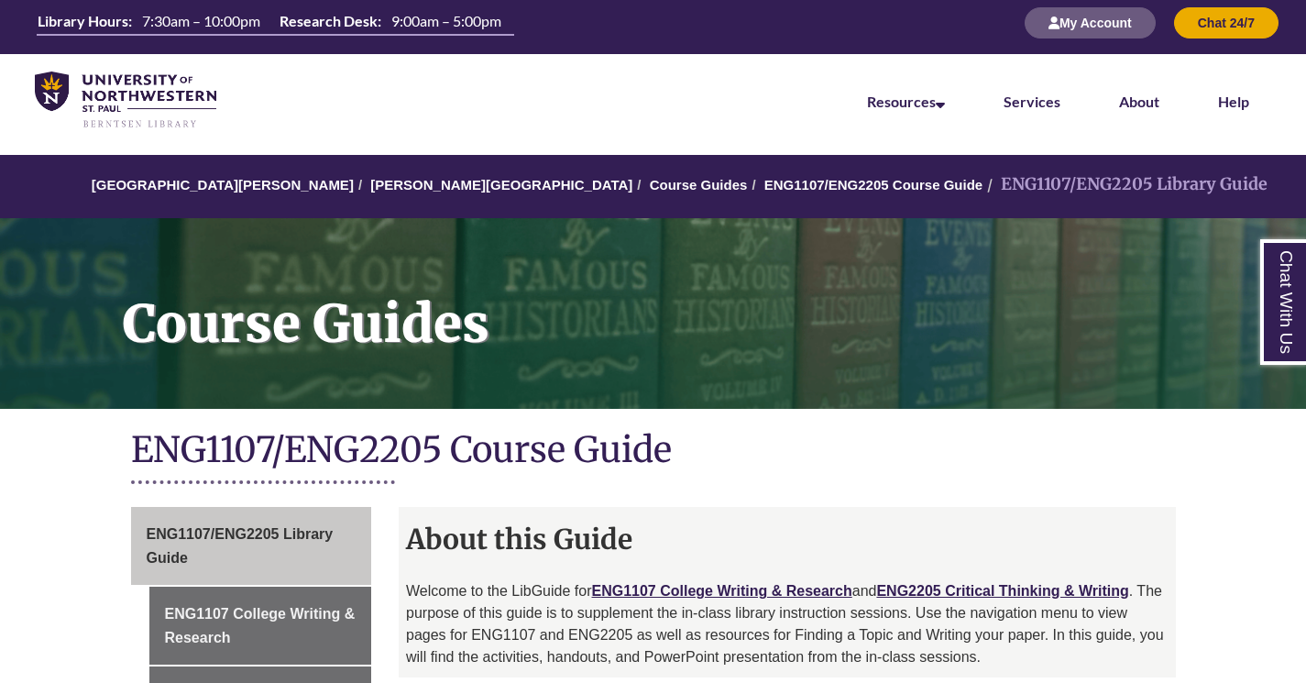
scroll to position [9, 0]
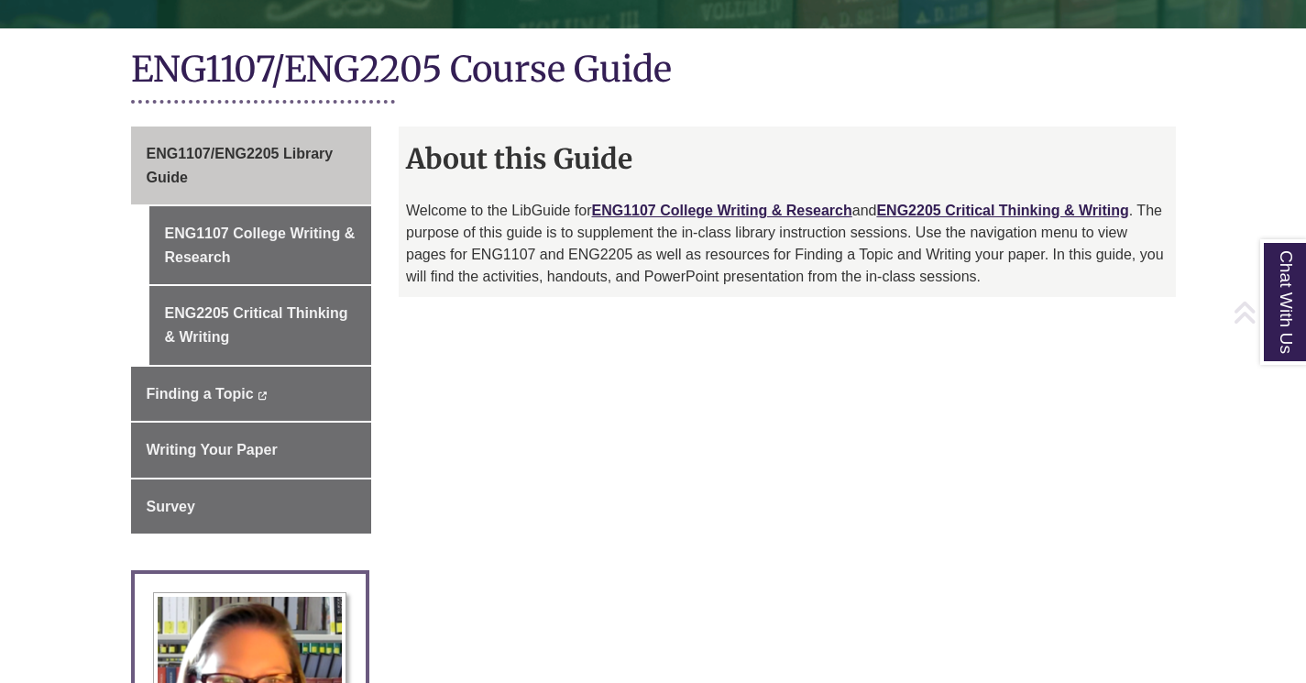
scroll to position [395, 0]
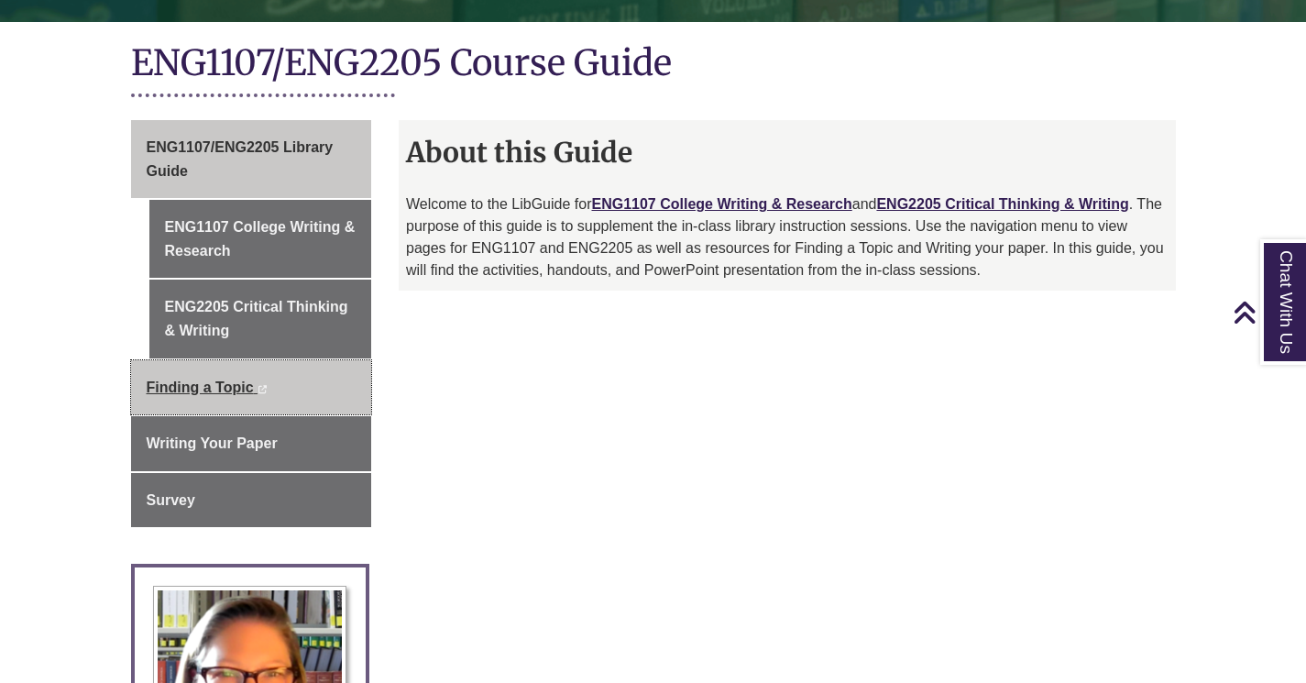
click at [307, 404] on link "Finding a Topic This link opens in a new window This link opens in a new window" at bounding box center [251, 387] width 241 height 55
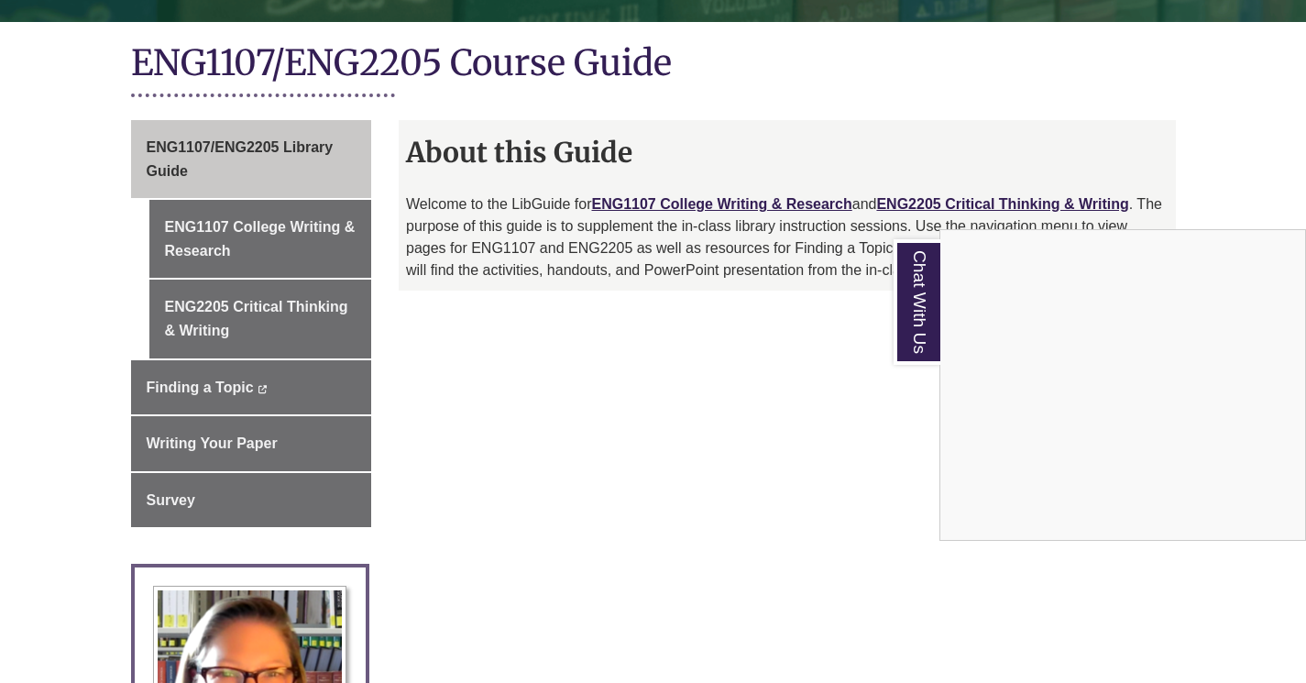
click at [697, 376] on div "Chat With Us" at bounding box center [653, 341] width 1306 height 683
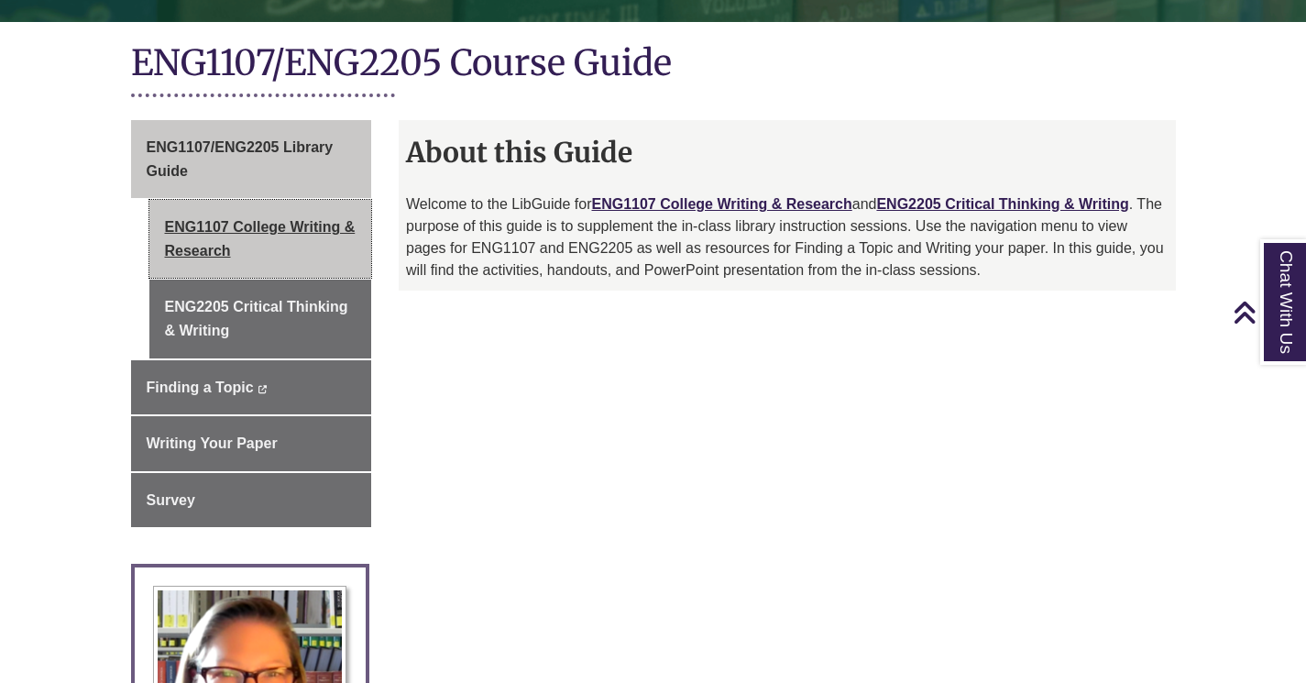
click at [276, 220] on link "ENG1107 College Writing & Research" at bounding box center [260, 239] width 223 height 78
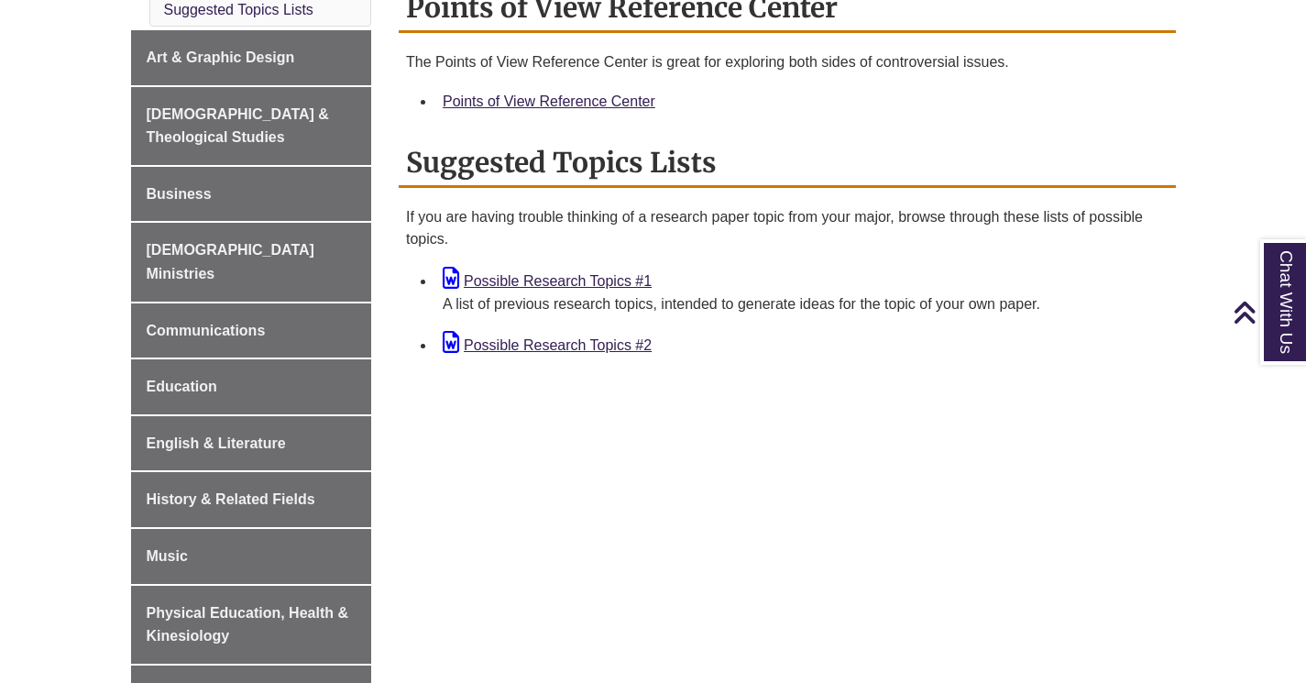
scroll to position [268, 0]
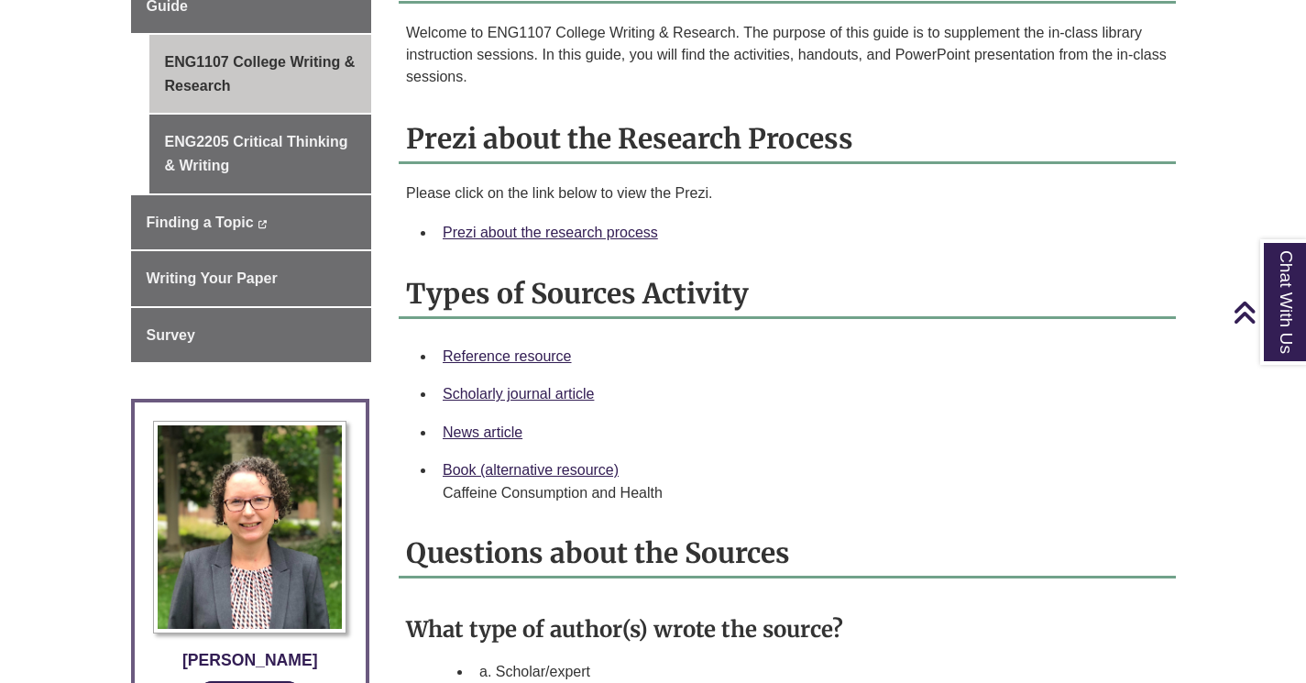
scroll to position [607, 0]
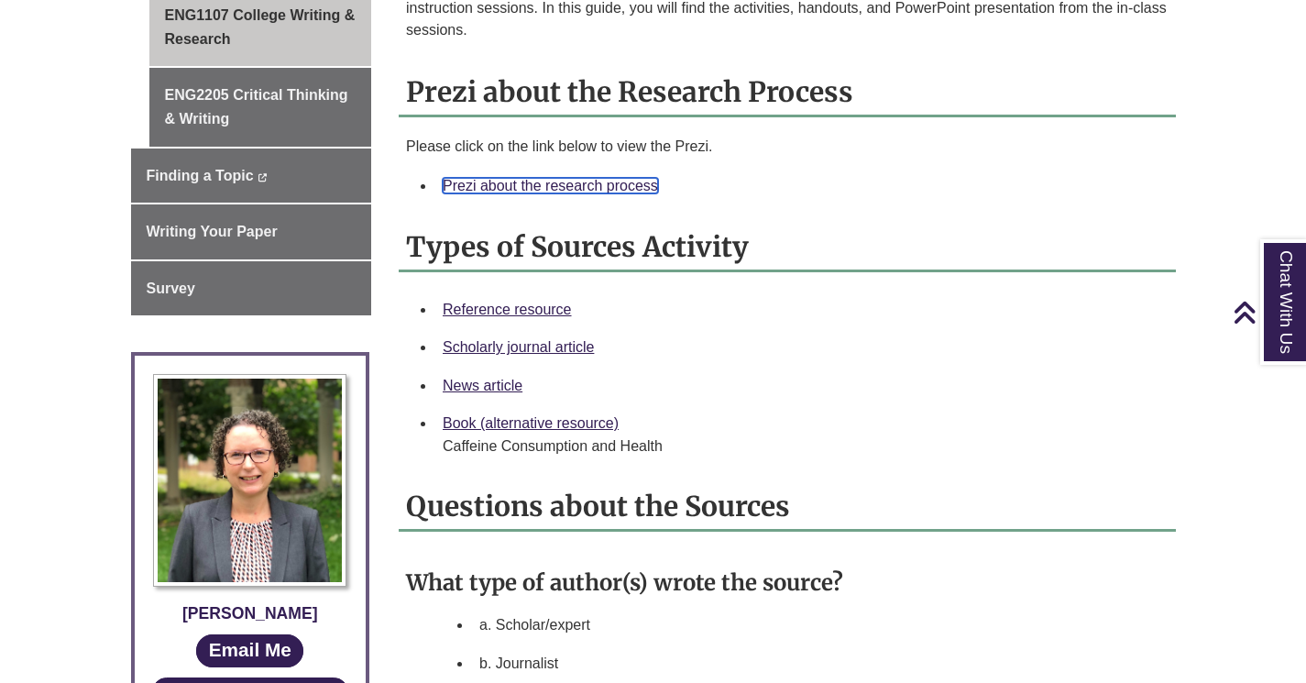
click at [581, 182] on link "Prezi about the research process" at bounding box center [550, 186] width 215 height 16
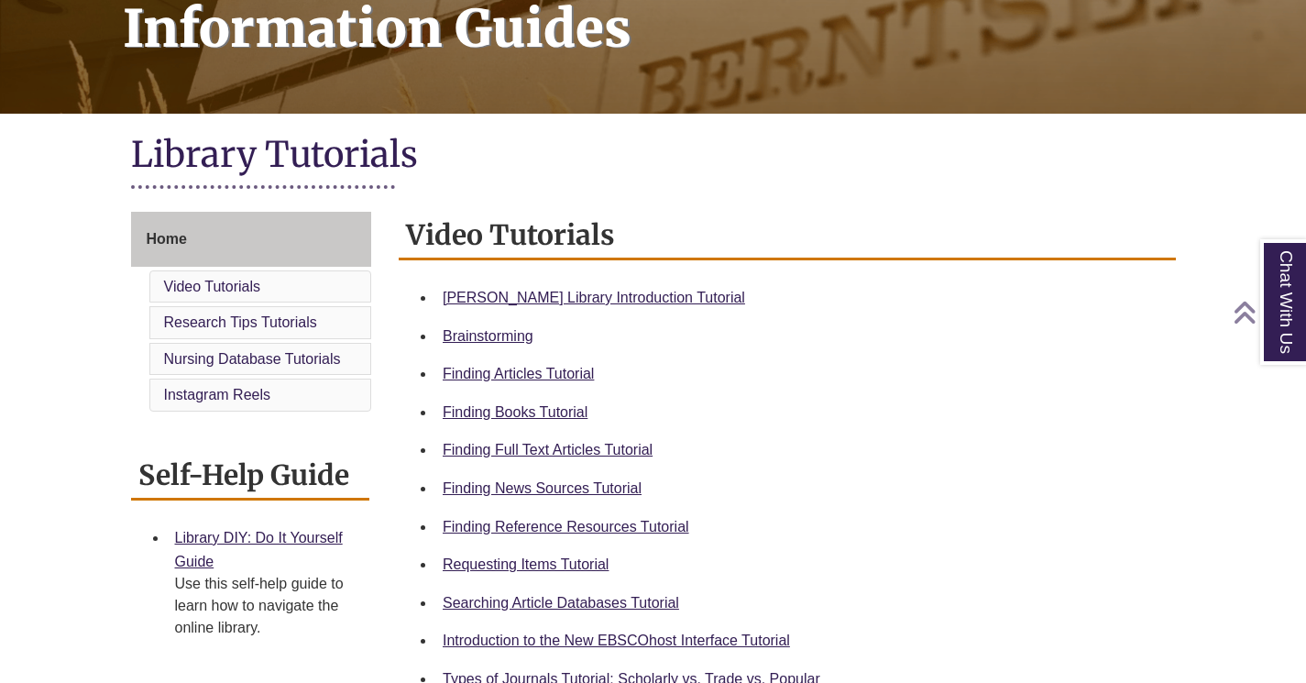
scroll to position [316, 0]
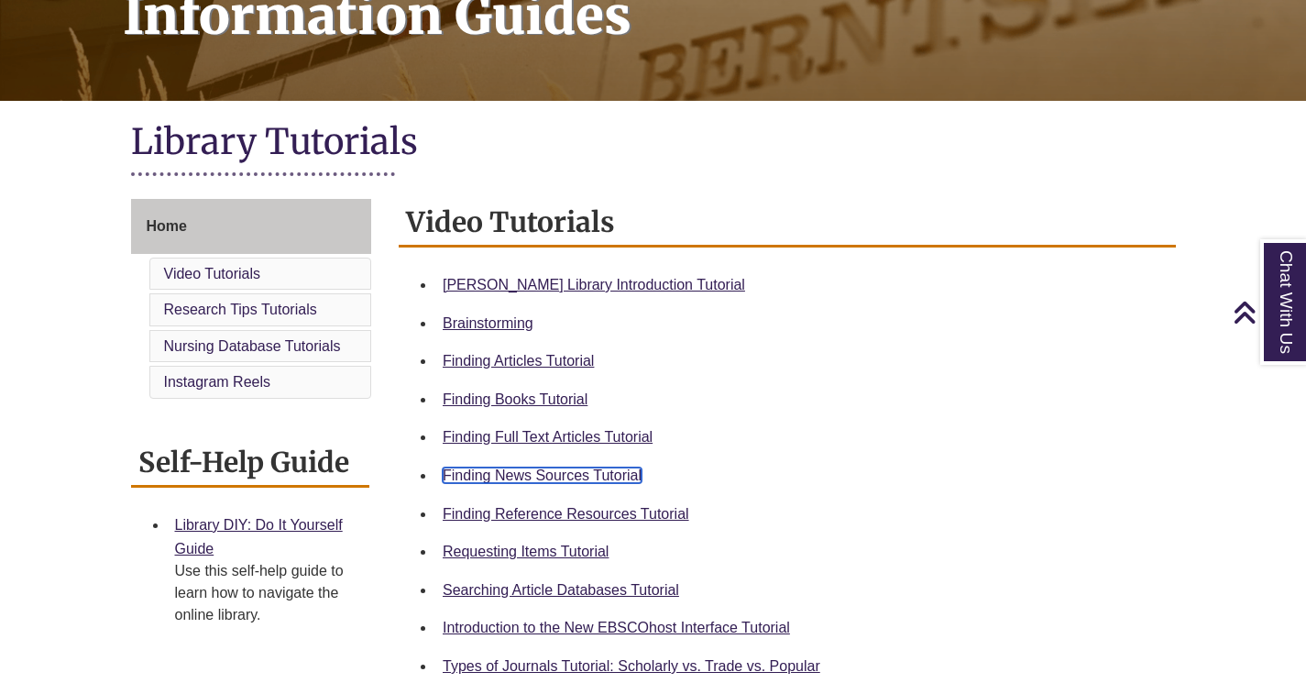
click at [541, 481] on link "Finding News Sources Tutorial" at bounding box center [542, 475] width 199 height 16
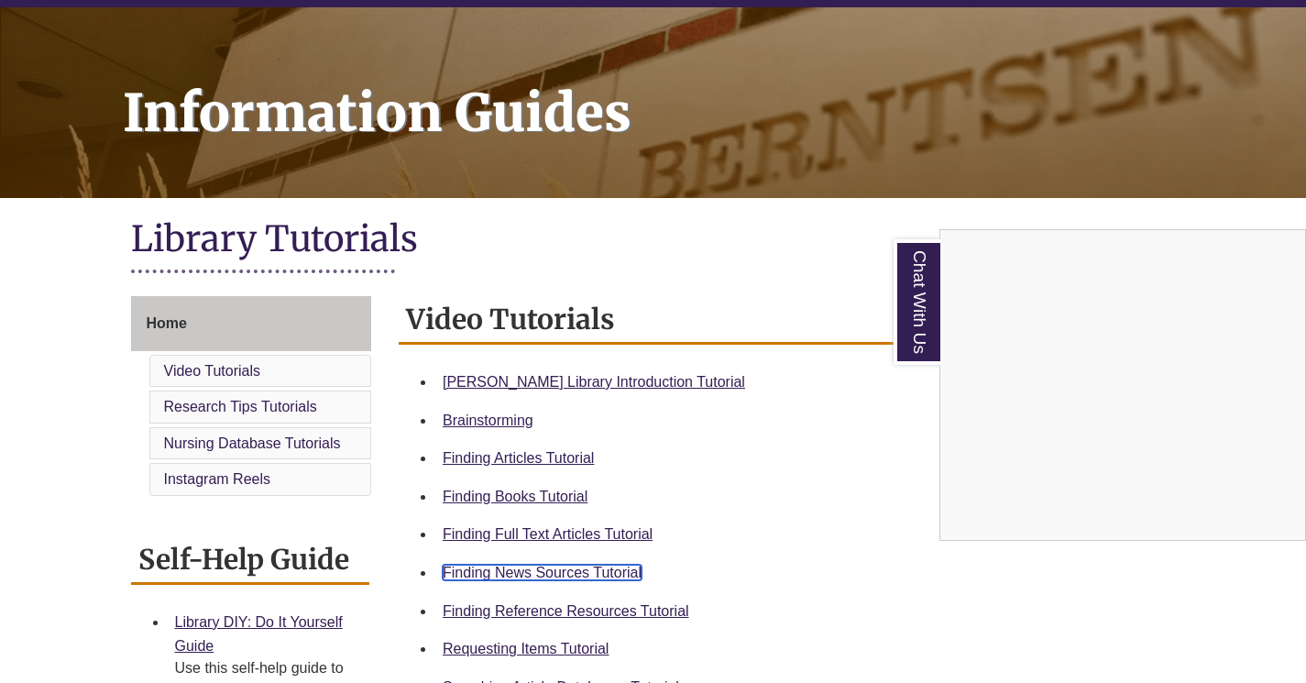
scroll to position [68, 0]
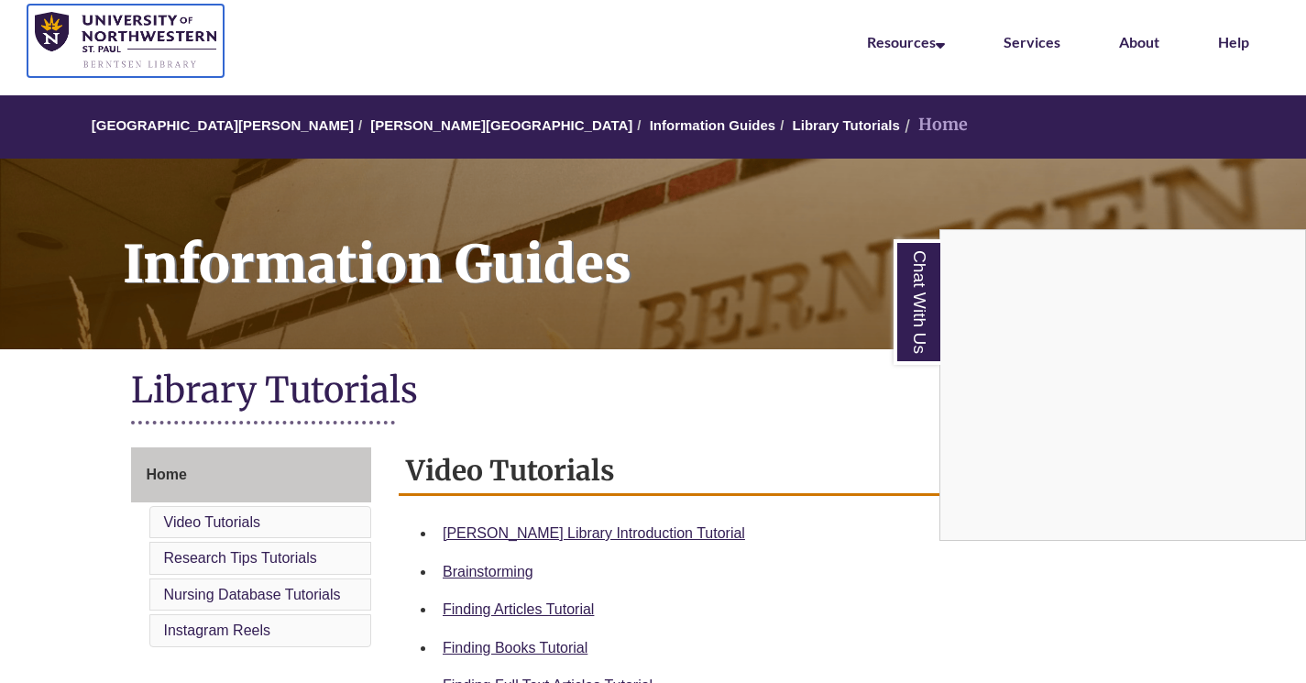
click at [153, 38] on img at bounding box center [125, 41] width 181 height 58
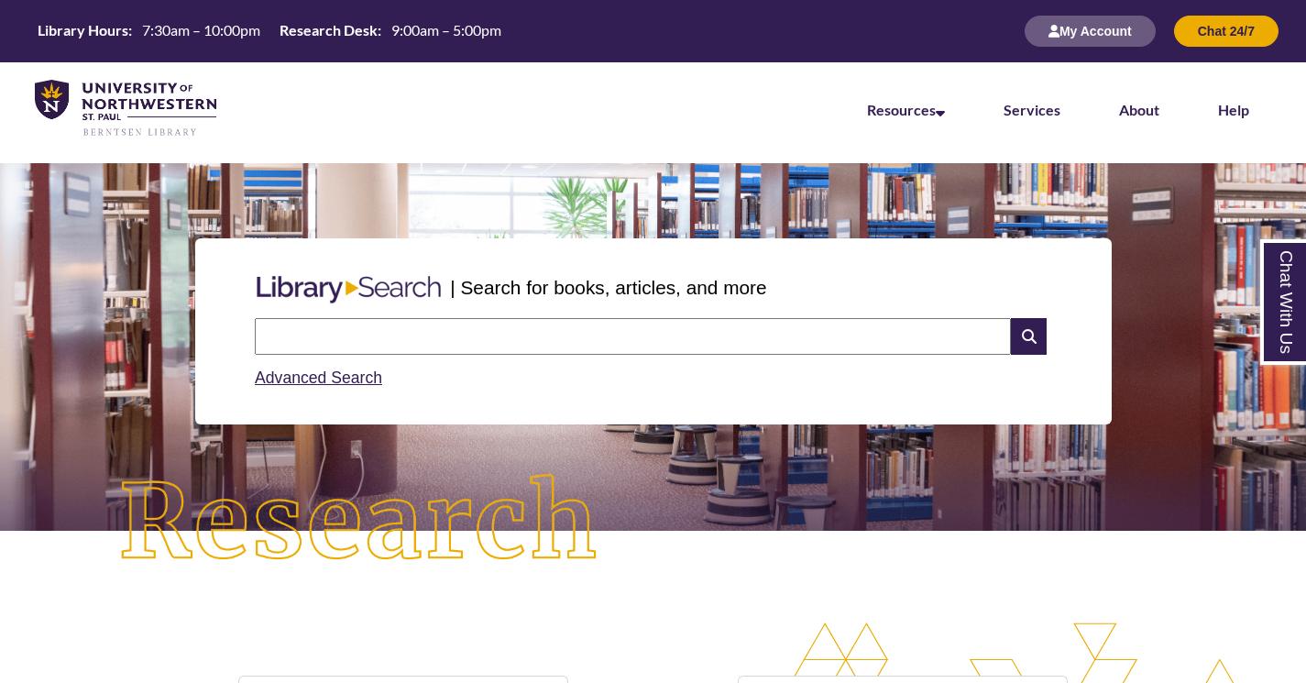
click at [404, 333] on input "text" at bounding box center [633, 336] width 756 height 37
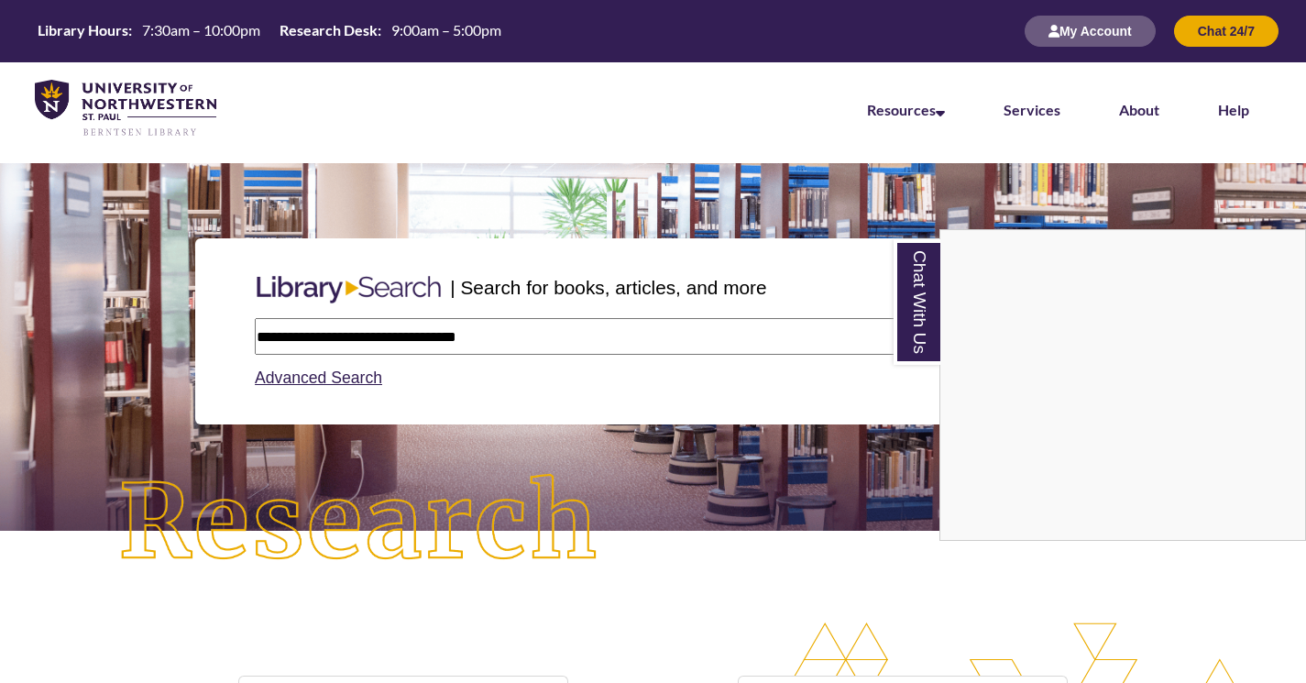
type input "**********"
